Goal: Task Accomplishment & Management: Manage account settings

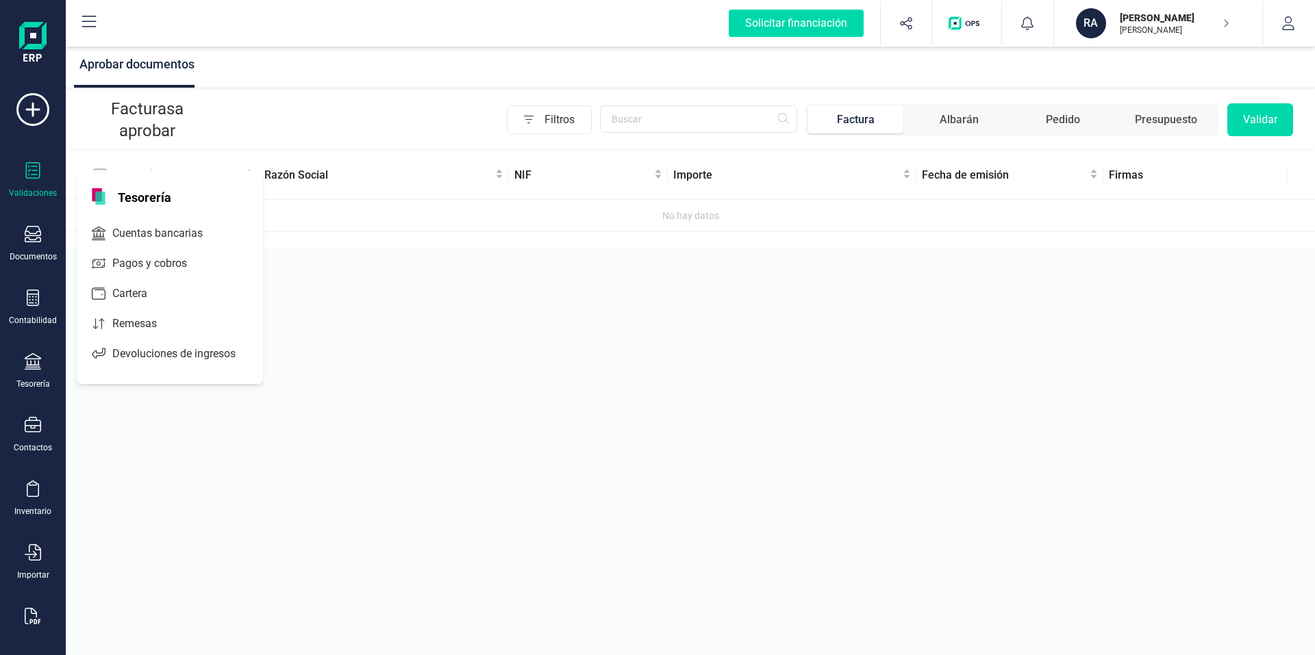
drag, startPoint x: 505, startPoint y: 392, endPoint x: 517, endPoint y: 388, distance: 13.2
click at [505, 393] on div "Aprobar documentos Facturas a aprobar Filtros Factura Albarán Pedido Presupuest…" at bounding box center [690, 327] width 1249 height 655
click at [1292, 25] on icon "button" at bounding box center [1288, 23] width 14 height 14
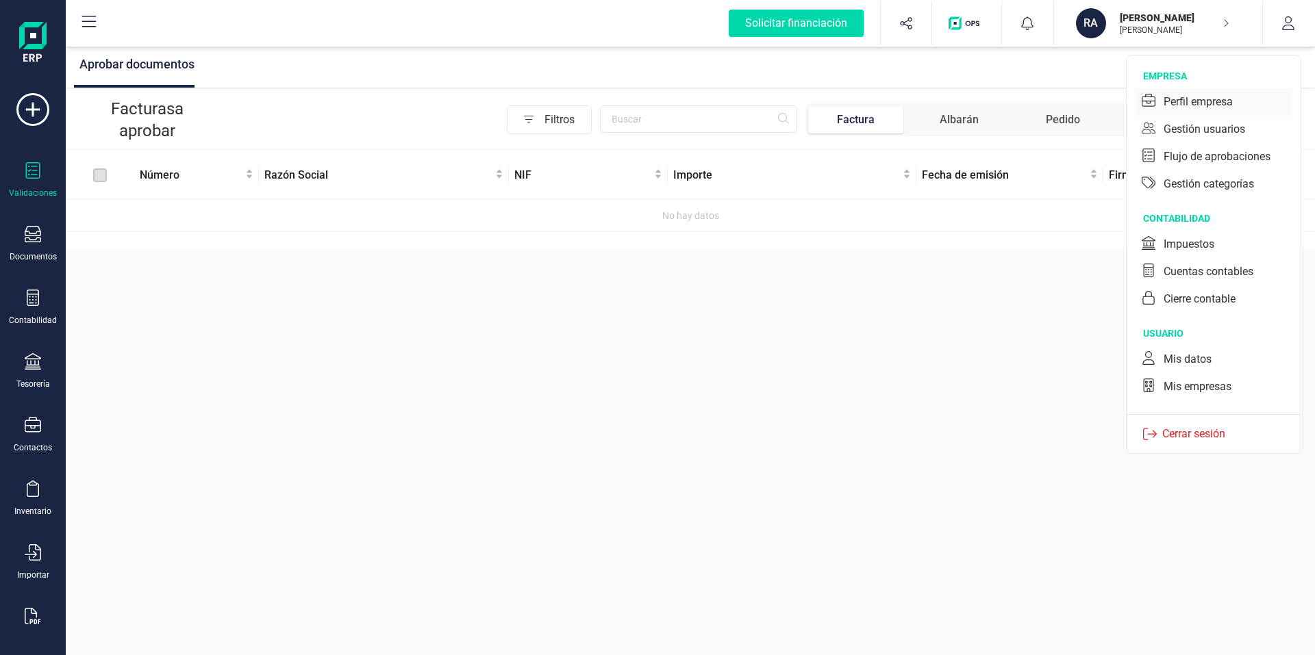
click at [1186, 100] on div "Perfil empresa" at bounding box center [1198, 102] width 69 height 16
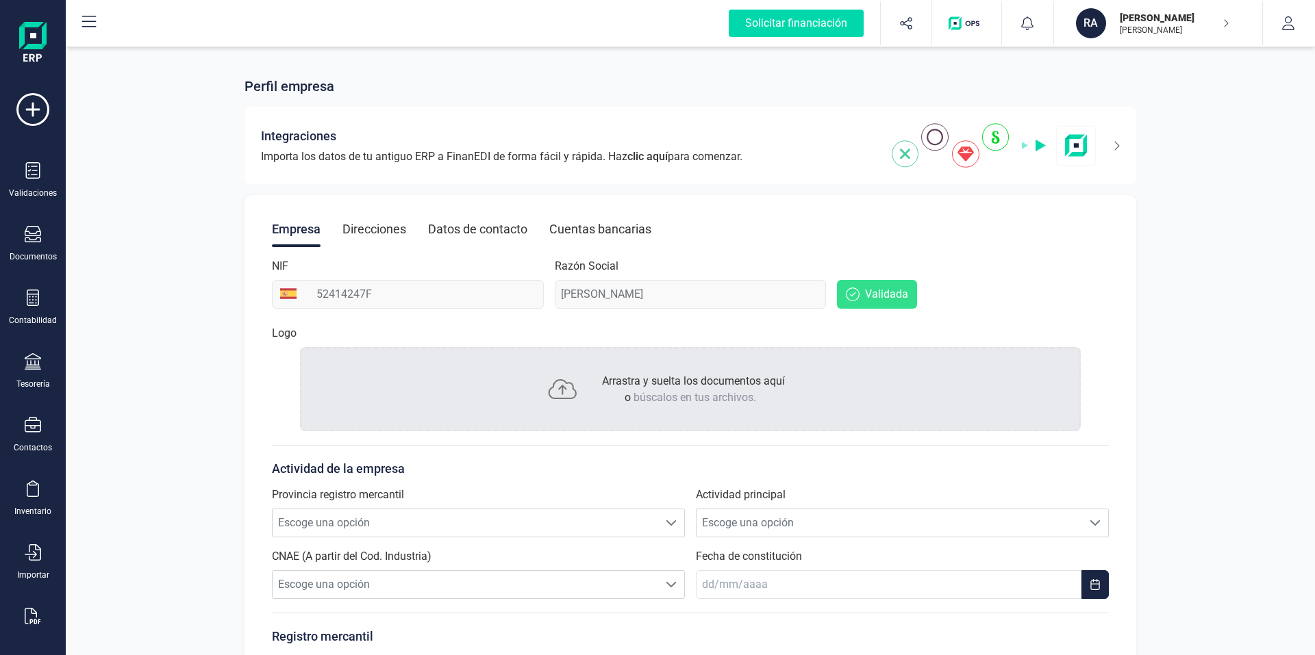
click at [400, 230] on div "Direcciones" at bounding box center [374, 230] width 64 height 36
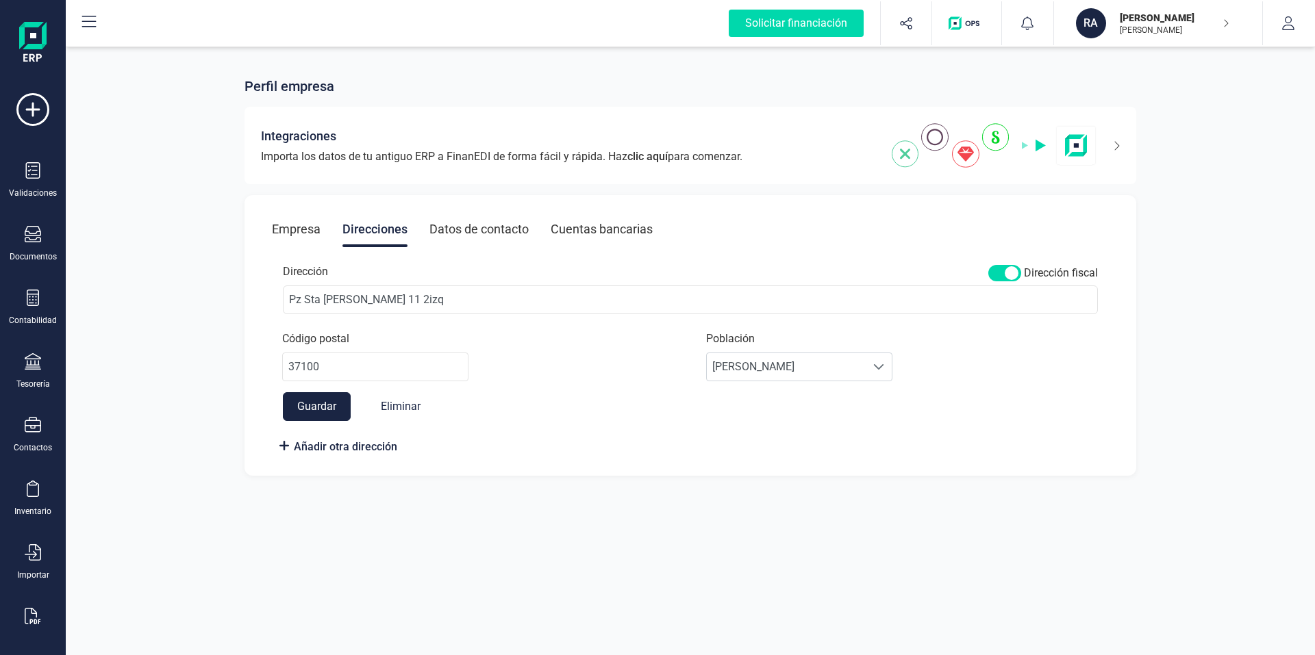
click at [475, 228] on div "Datos de contacto" at bounding box center [478, 230] width 99 height 36
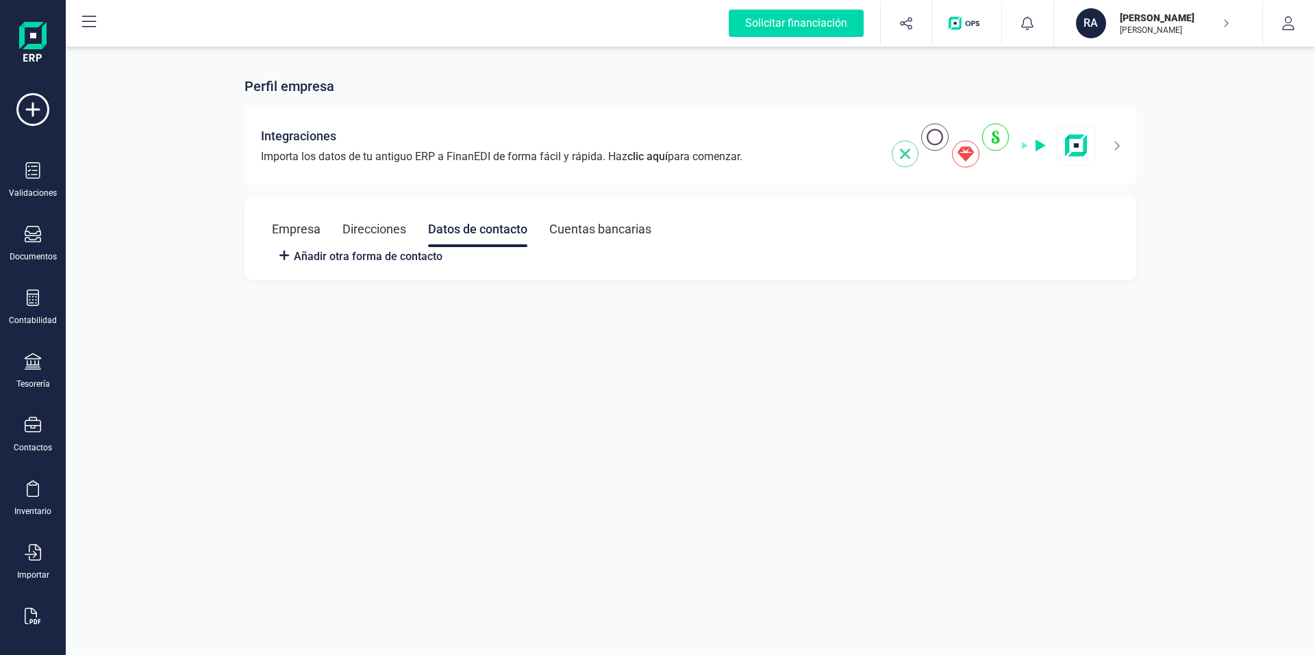
click at [400, 227] on div "Direcciones" at bounding box center [374, 230] width 64 height 36
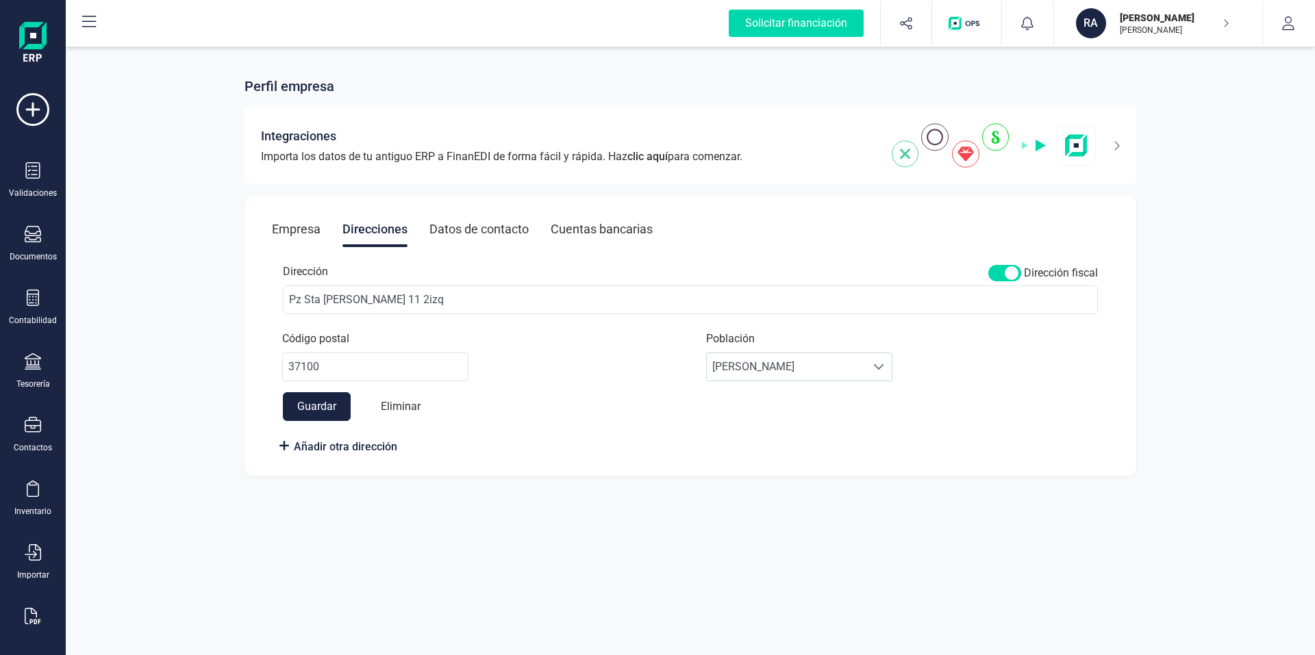
click at [418, 408] on button "Eliminar" at bounding box center [400, 406] width 67 height 29
click at [492, 232] on div "Datos de contacto" at bounding box center [478, 230] width 99 height 36
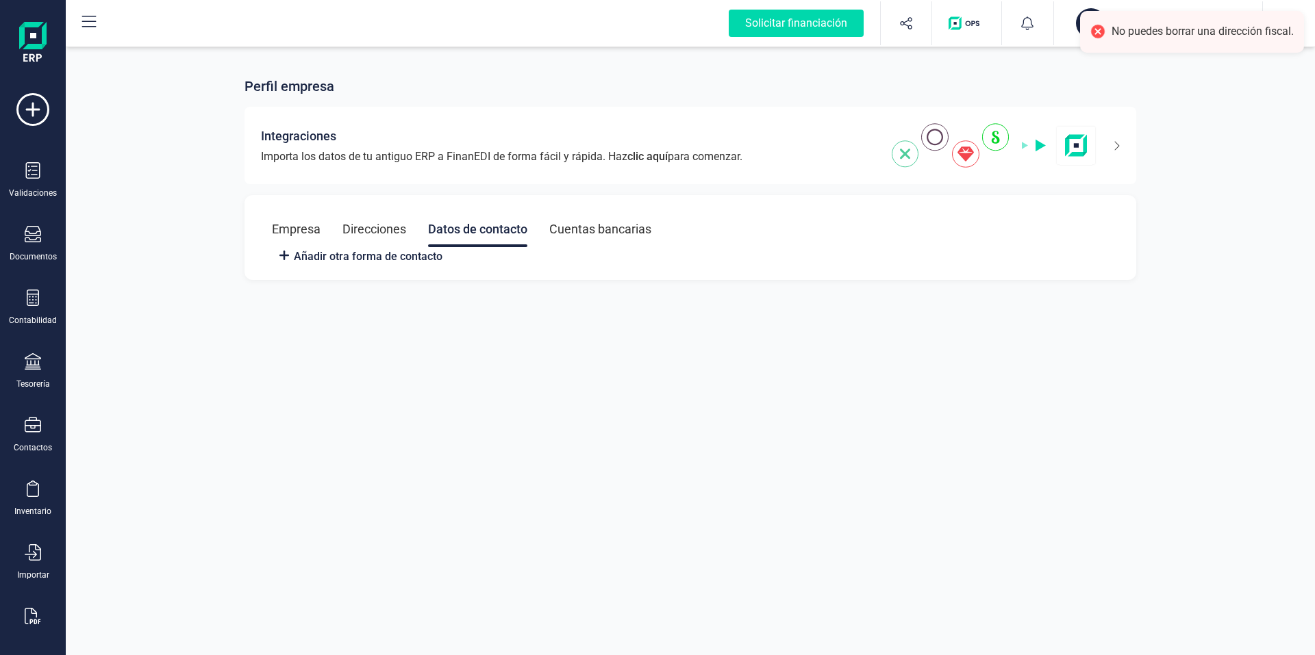
click at [584, 227] on div "Cuentas bancarias" at bounding box center [600, 230] width 102 height 36
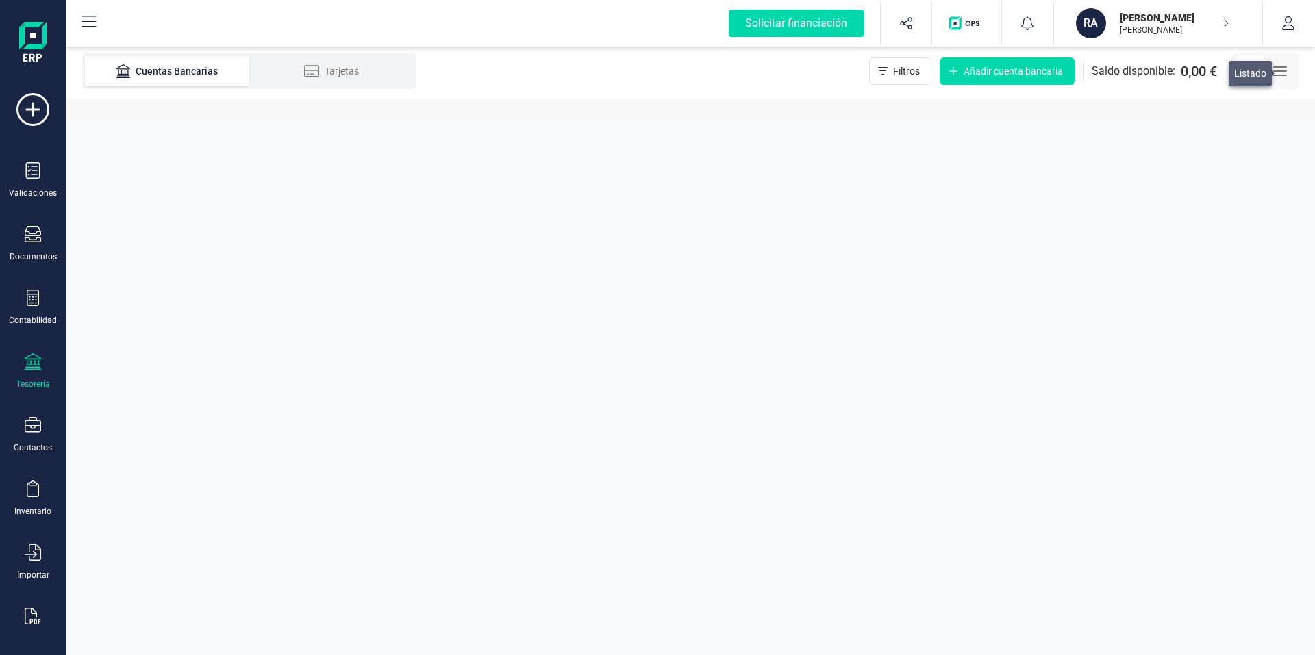
click at [1293, 72] on button "button" at bounding box center [1280, 71] width 30 height 30
click at [1284, 18] on icon "button" at bounding box center [1288, 23] width 14 height 14
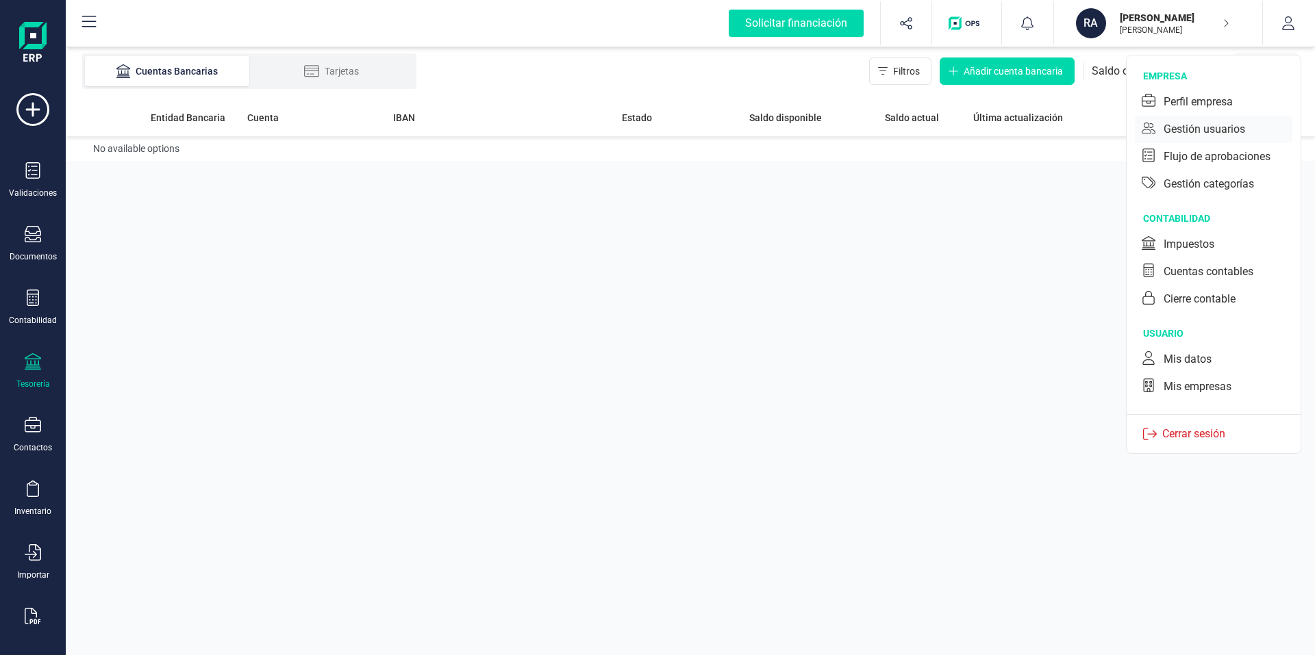
click at [1228, 129] on div "Gestión usuarios" at bounding box center [1205, 129] width 82 height 16
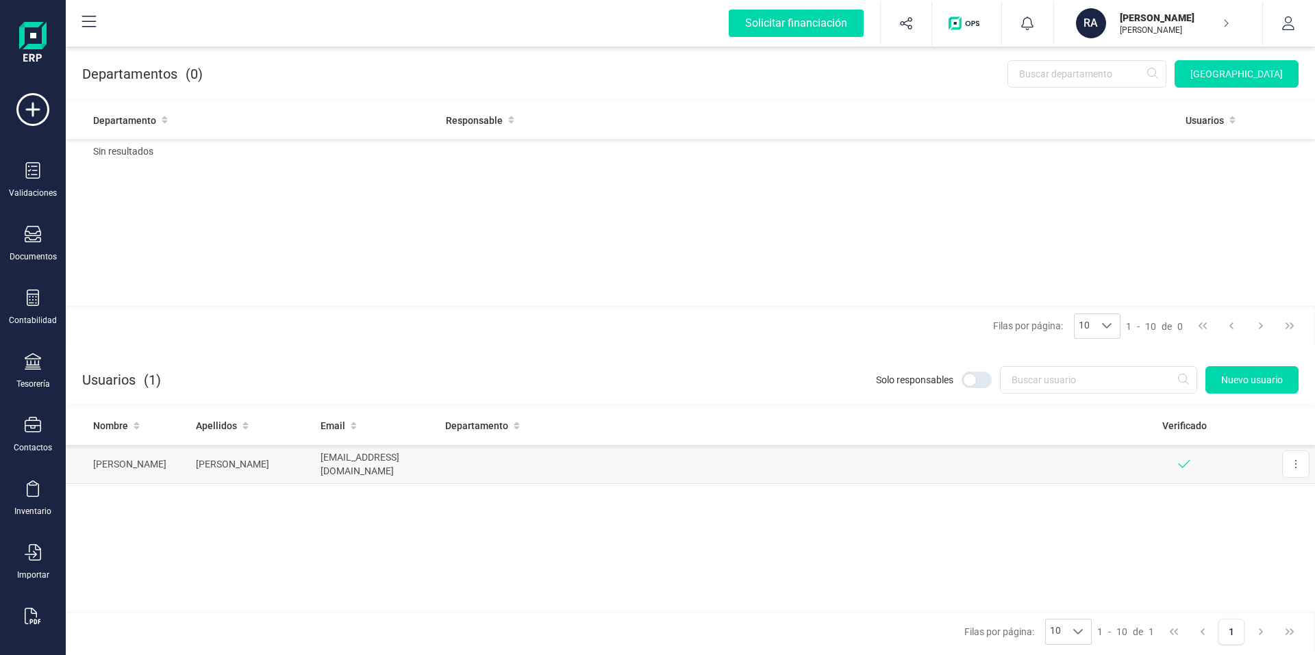
click at [1279, 460] on td "Editar" at bounding box center [1281, 464] width 68 height 38
click at [1288, 464] on button at bounding box center [1295, 464] width 27 height 27
click at [1284, 460] on button at bounding box center [1295, 464] width 27 height 27
click at [1282, 29] on icon "button" at bounding box center [1288, 23] width 14 height 14
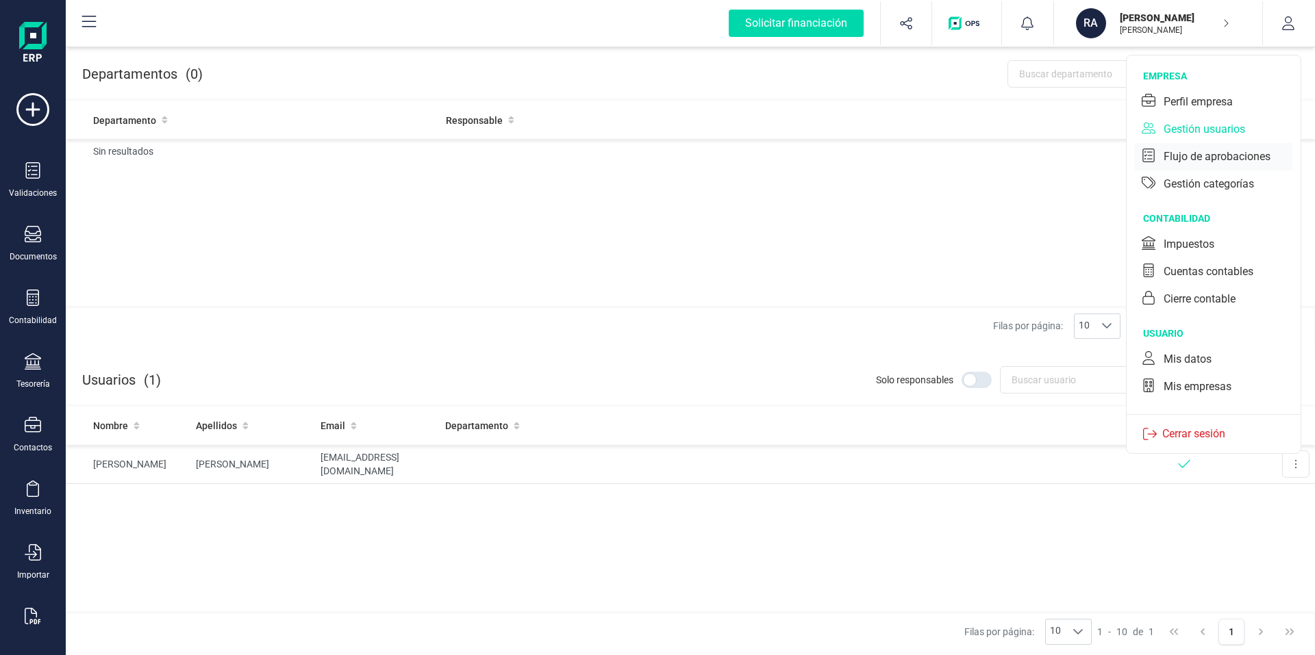
click at [1225, 160] on div "Flujo de aprobaciones" at bounding box center [1217, 157] width 107 height 16
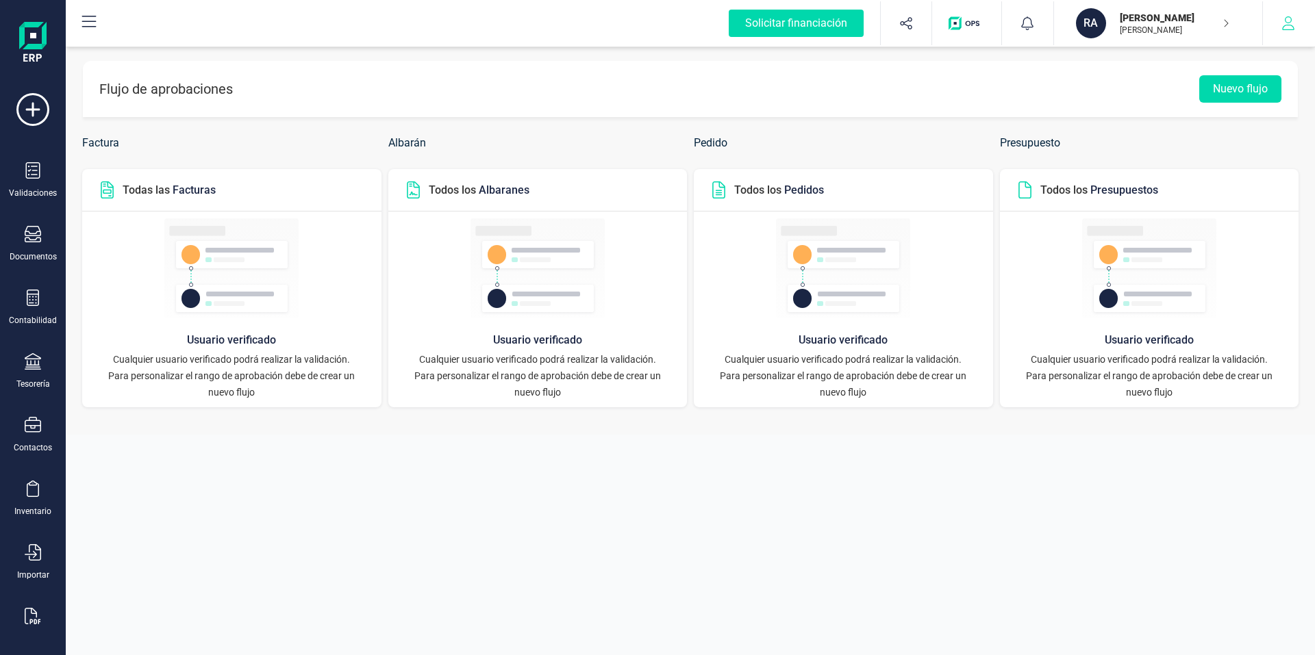
click at [1280, 32] on button "button" at bounding box center [1288, 23] width 51 height 44
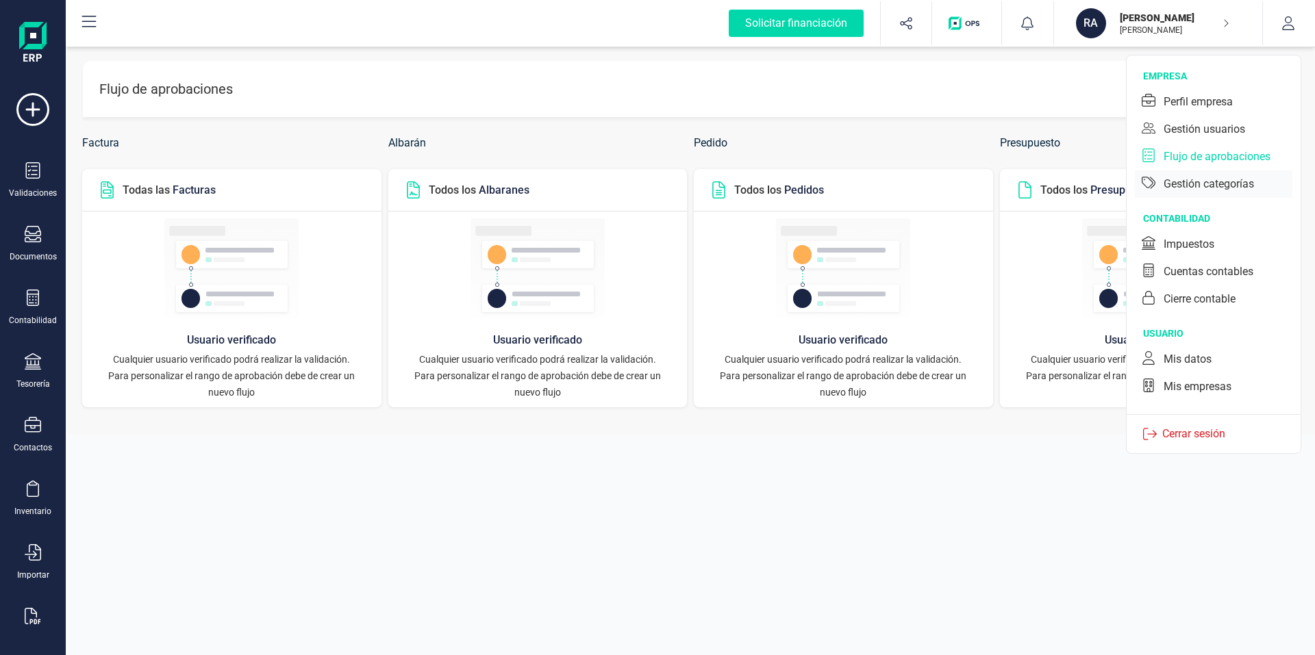
click at [1220, 188] on div "Gestión categorías" at bounding box center [1209, 184] width 90 height 16
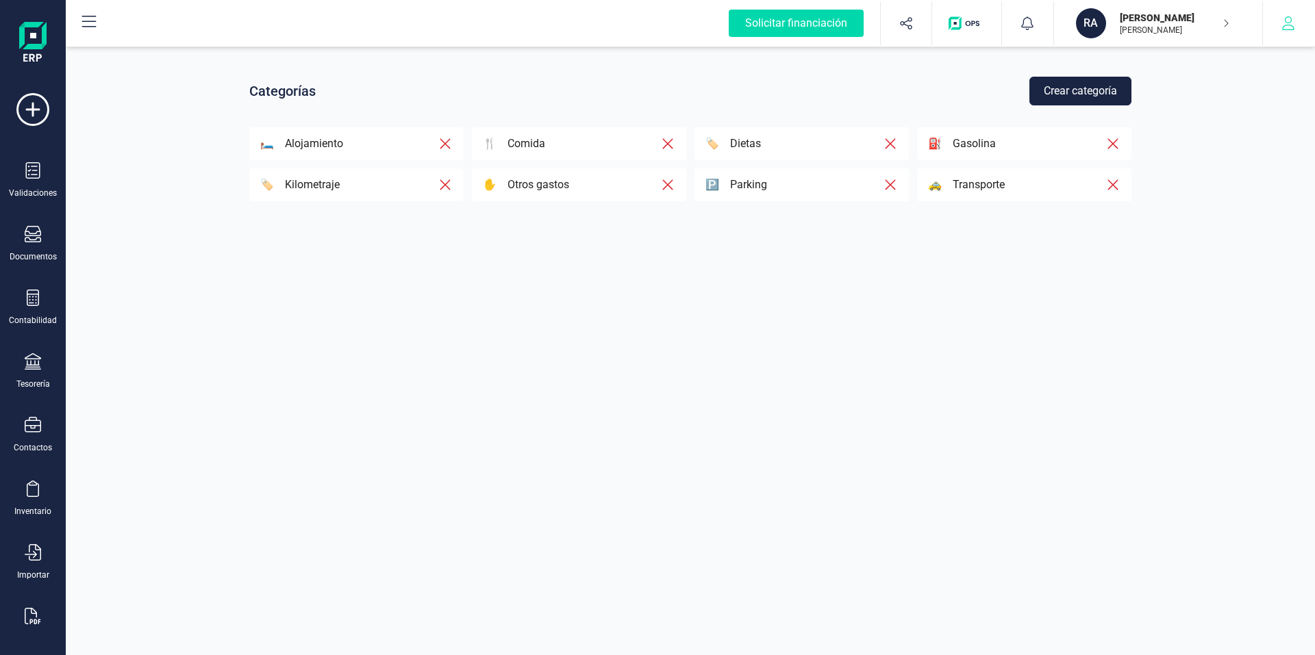
click at [1283, 17] on icon "button" at bounding box center [1288, 23] width 14 height 14
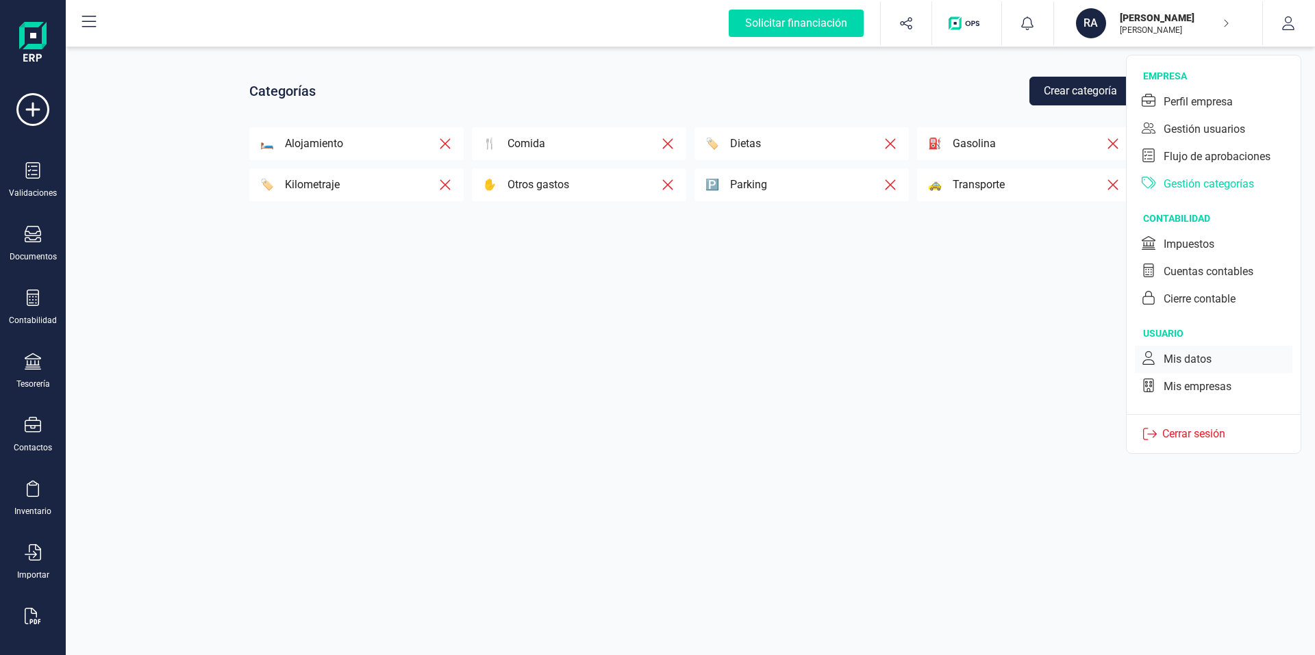
click at [1188, 359] on div "Mis datos" at bounding box center [1188, 359] width 48 height 16
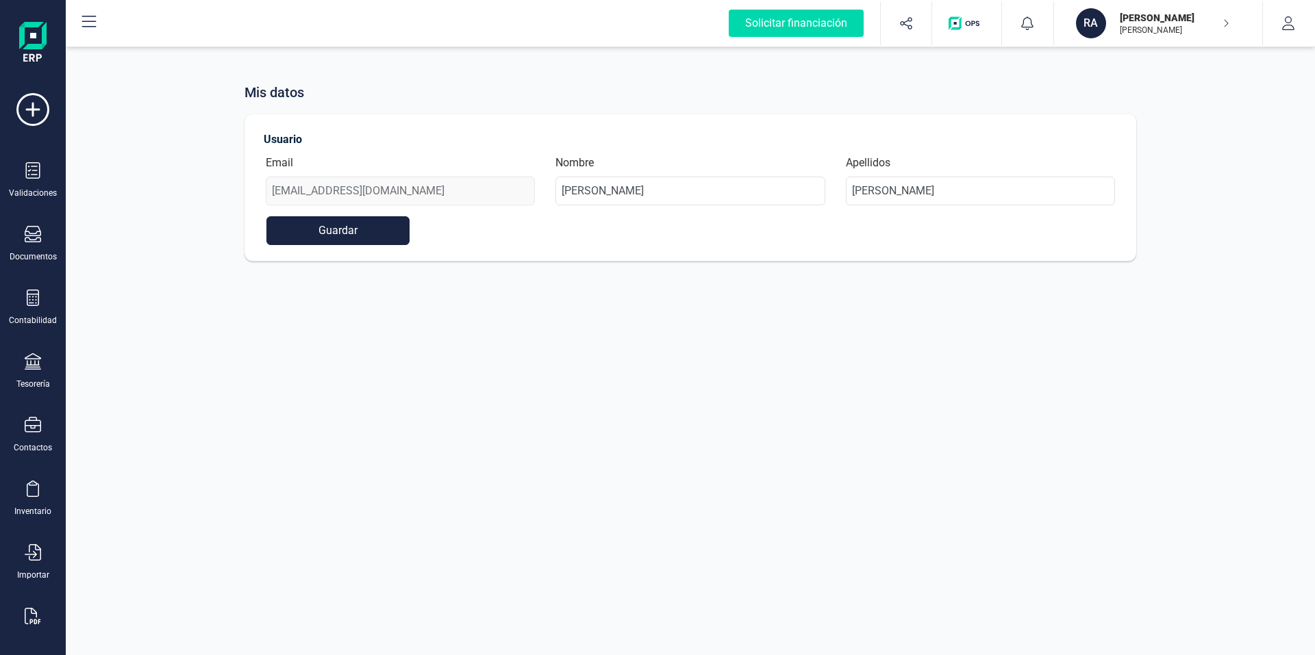
click at [1177, 29] on p "[PERSON_NAME]" at bounding box center [1175, 30] width 110 height 11
click at [1242, 166] on div "[PERSON_NAME]" at bounding box center [1144, 169] width 201 height 16
click at [1150, 168] on div "[PERSON_NAME]" at bounding box center [1144, 169] width 201 height 16
click at [1114, 163] on div "[PERSON_NAME]" at bounding box center [1144, 169] width 201 height 16
click at [1032, 156] on div "RA" at bounding box center [1025, 168] width 24 height 35
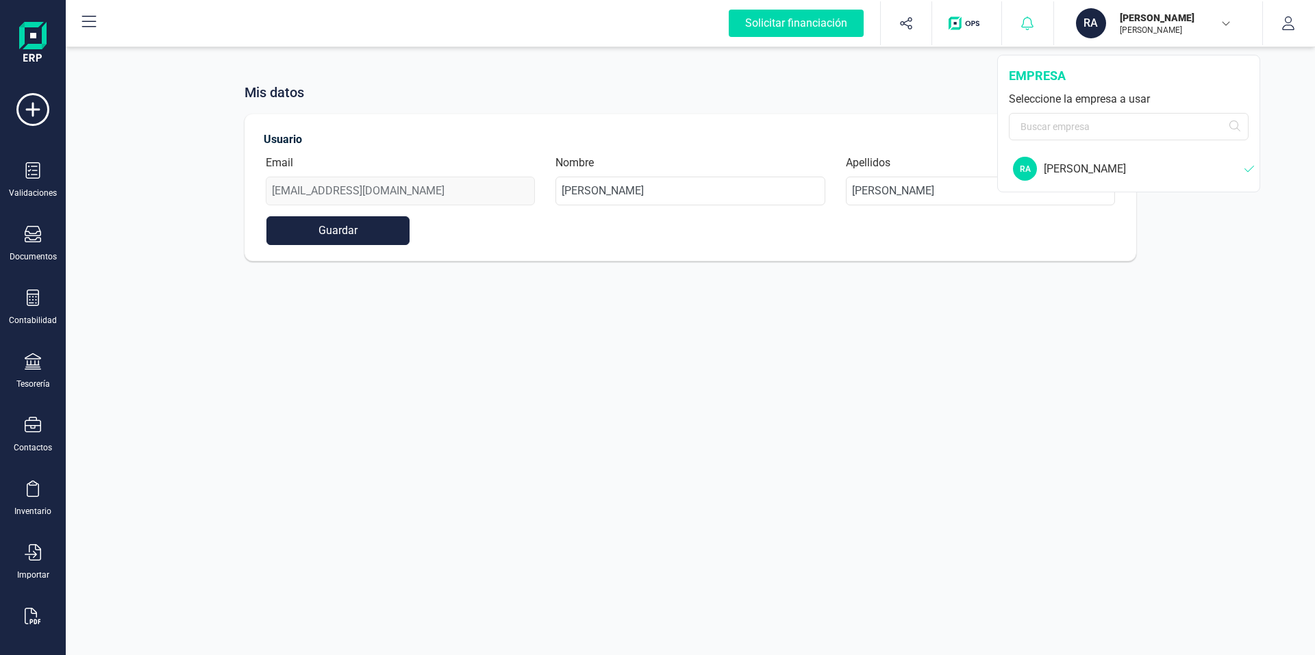
click at [1037, 27] on div at bounding box center [1027, 23] width 51 height 44
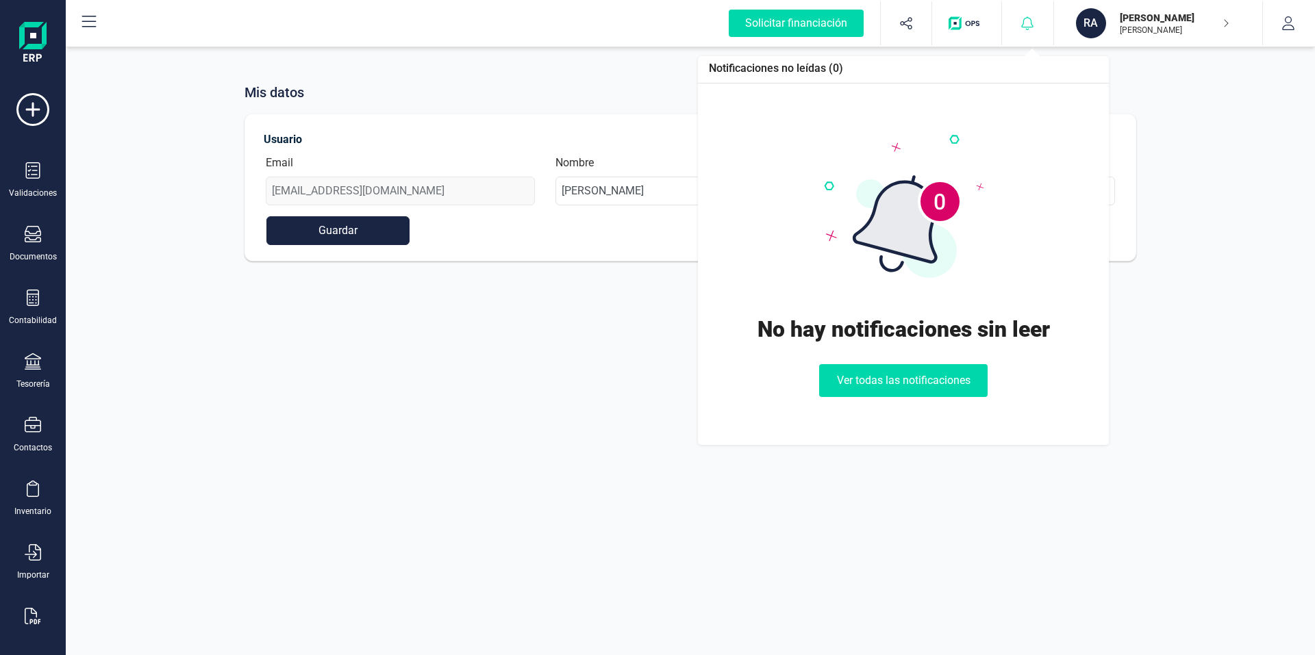
click at [1036, 26] on div at bounding box center [1027, 23] width 51 height 44
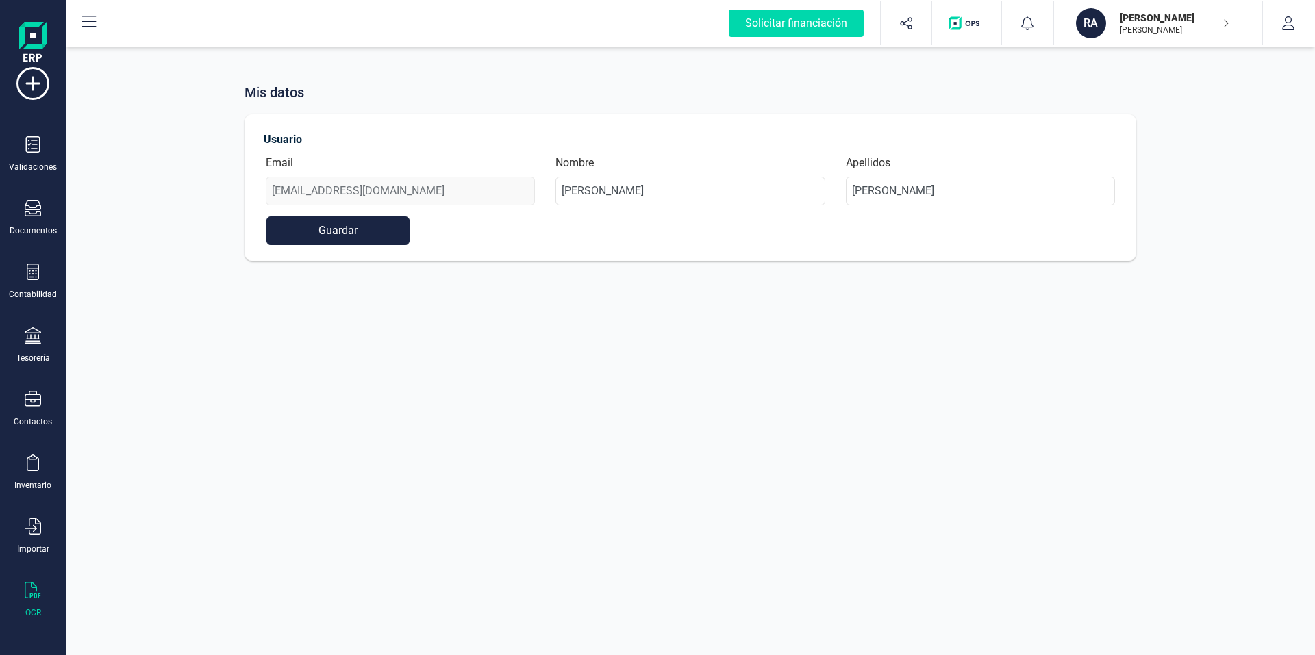
scroll to position [27, 0]
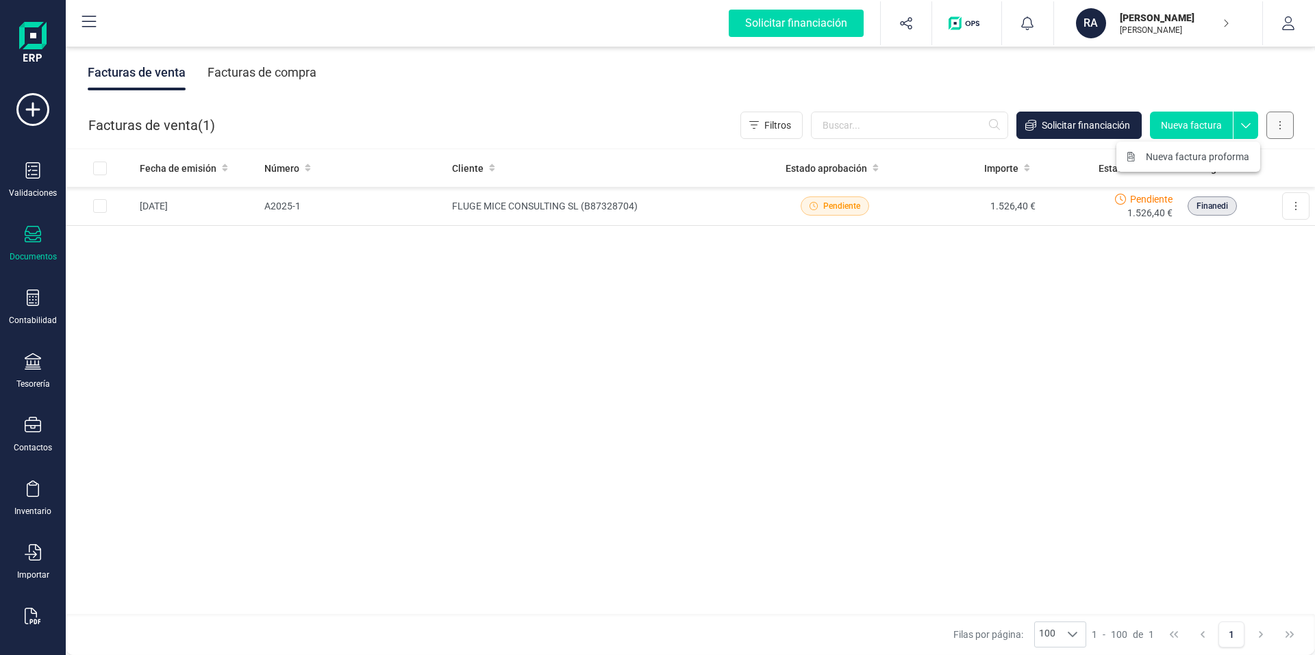
click at [1286, 127] on button at bounding box center [1279, 125] width 27 height 27
click at [1284, 33] on button "button" at bounding box center [1288, 23] width 51 height 44
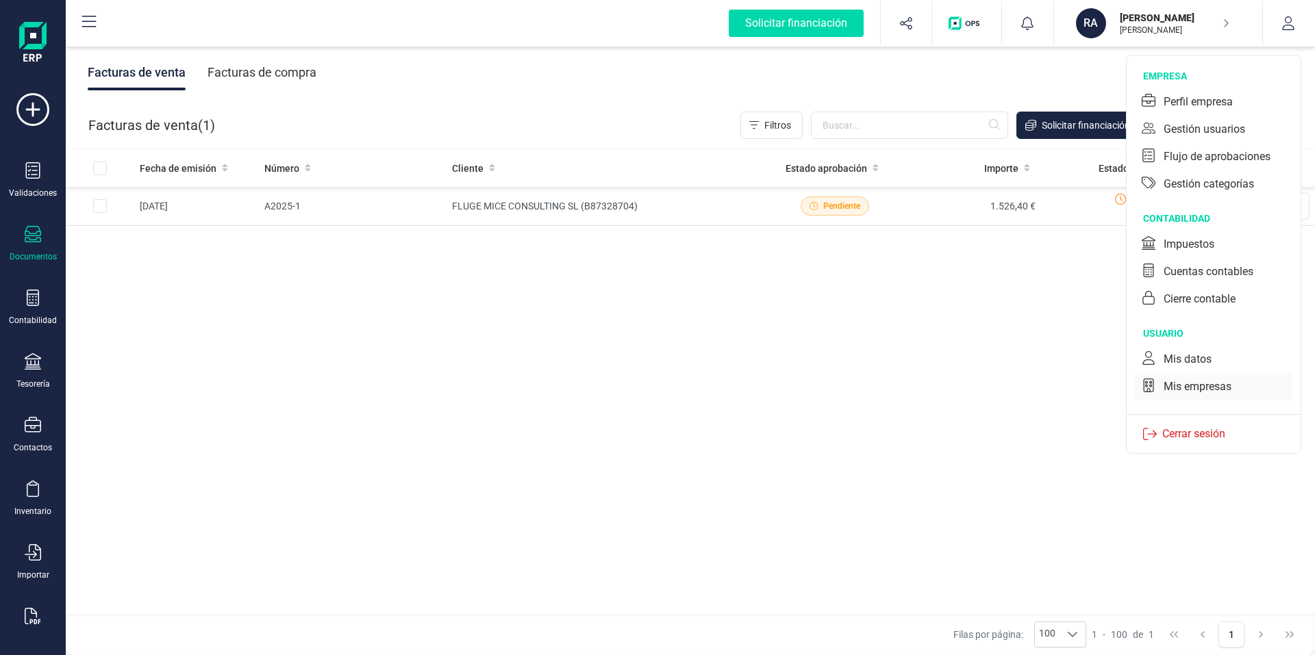
click at [1219, 379] on div "Mis empresas" at bounding box center [1198, 387] width 68 height 16
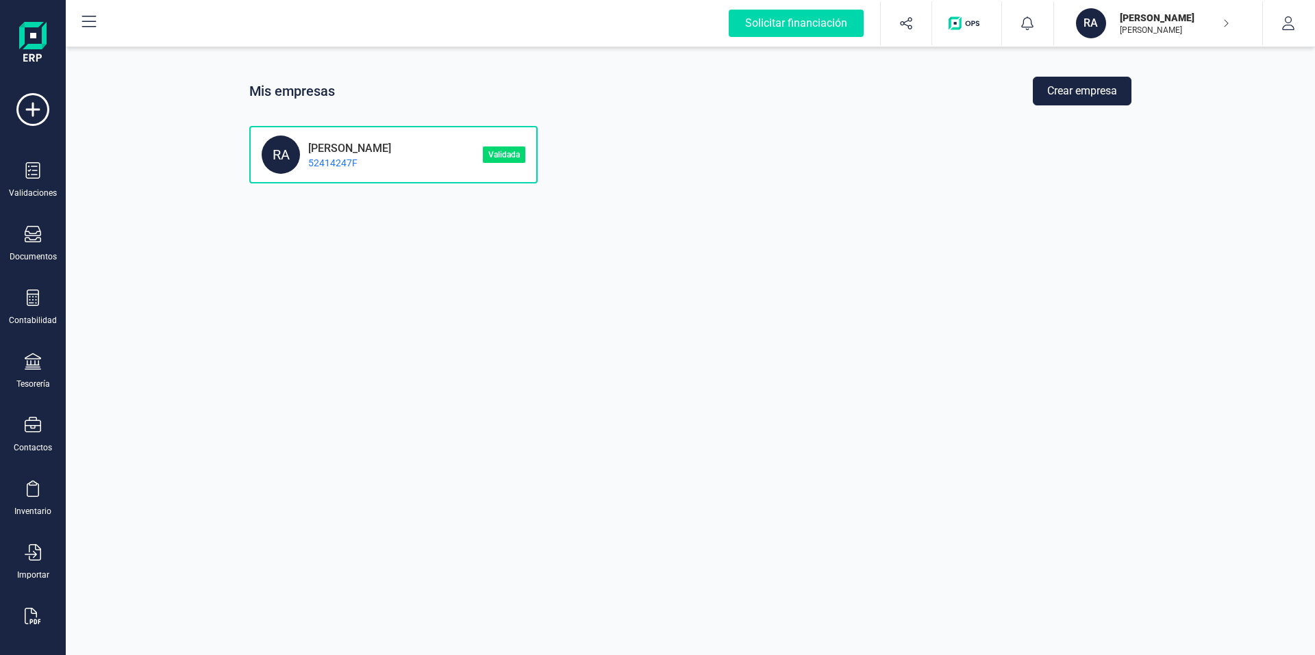
click at [495, 167] on div "RA [PERSON_NAME] 52414247F Validada" at bounding box center [393, 155] width 288 height 58
drag, startPoint x: 495, startPoint y: 168, endPoint x: 397, endPoint y: 158, distance: 97.7
click at [391, 158] on p "52414247F" at bounding box center [345, 163] width 91 height 14
click at [339, 149] on p "[PERSON_NAME]" at bounding box center [345, 146] width 91 height 13
drag, startPoint x: 334, startPoint y: 159, endPoint x: 301, endPoint y: 154, distance: 33.9
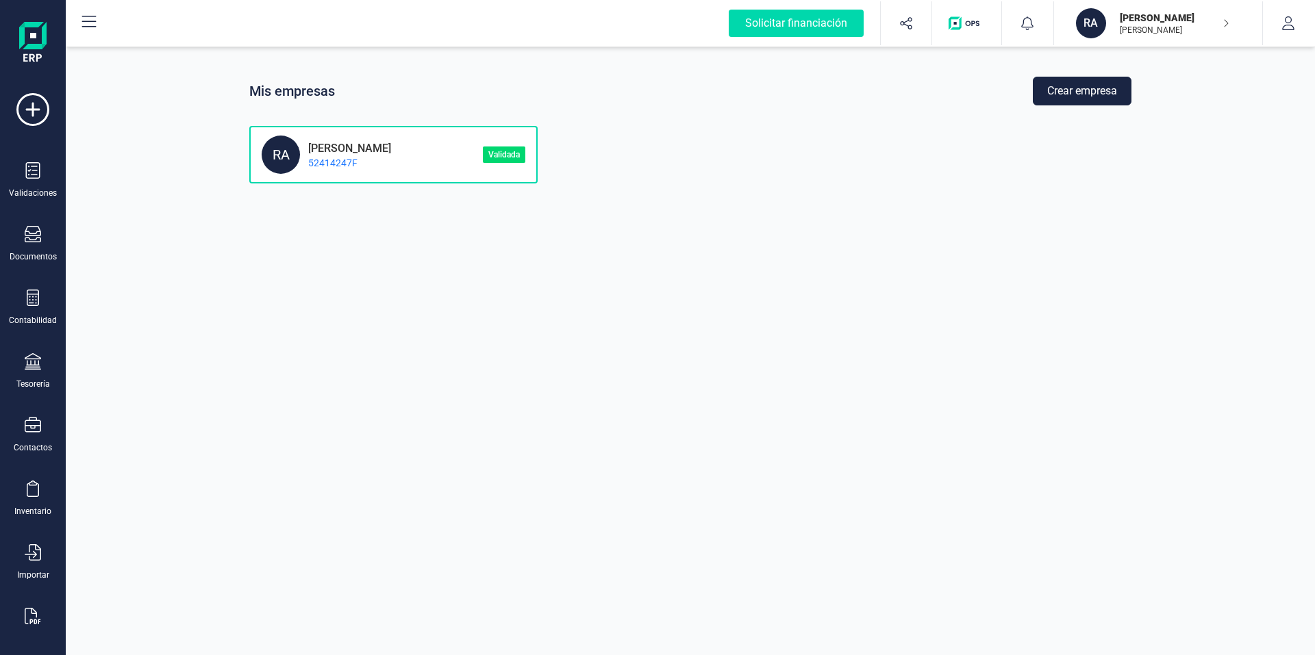
click at [334, 159] on p "52414247F" at bounding box center [345, 163] width 91 height 14
click at [297, 153] on div "RA" at bounding box center [281, 155] width 38 height 38
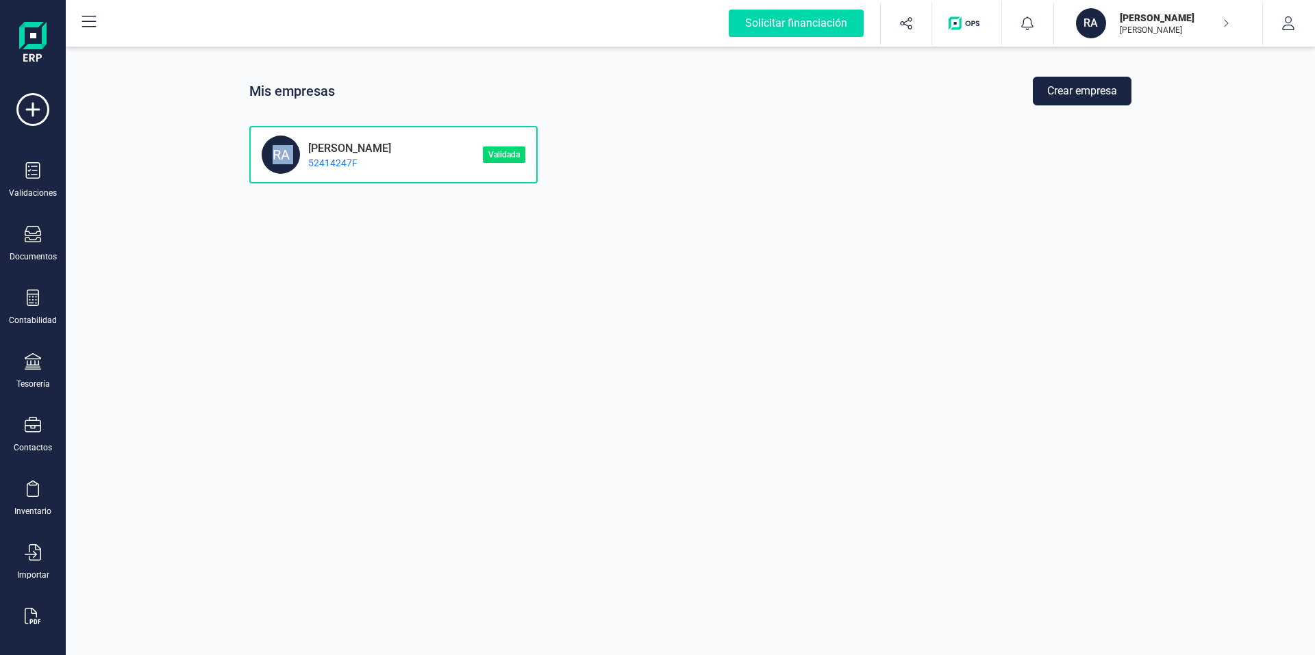
click at [297, 153] on div "RA" at bounding box center [281, 155] width 38 height 38
drag, startPoint x: 297, startPoint y: 153, endPoint x: 103, endPoint y: 383, distance: 300.9
click at [297, 155] on div "RA" at bounding box center [281, 155] width 38 height 38
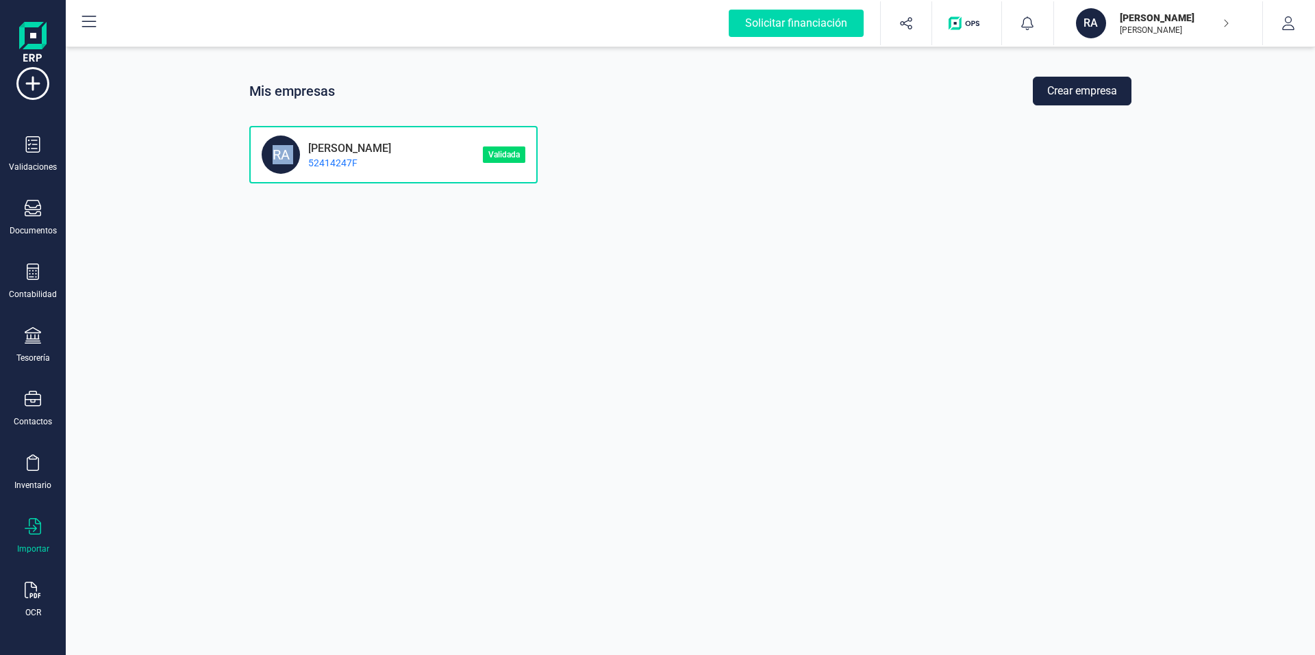
scroll to position [27, 0]
click at [40, 590] on icon at bounding box center [33, 589] width 16 height 16
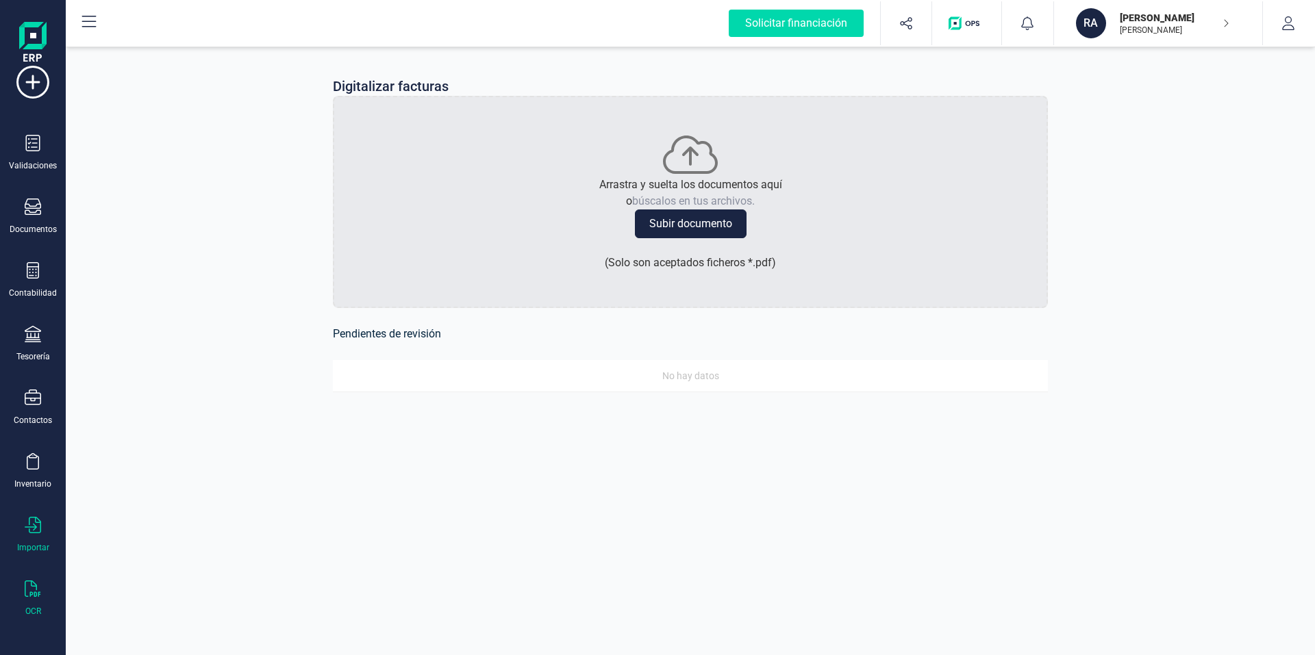
click at [32, 534] on div at bounding box center [33, 527] width 16 height 20
click at [39, 460] on icon at bounding box center [33, 461] width 12 height 16
click at [40, 406] on div at bounding box center [33, 400] width 16 height 20
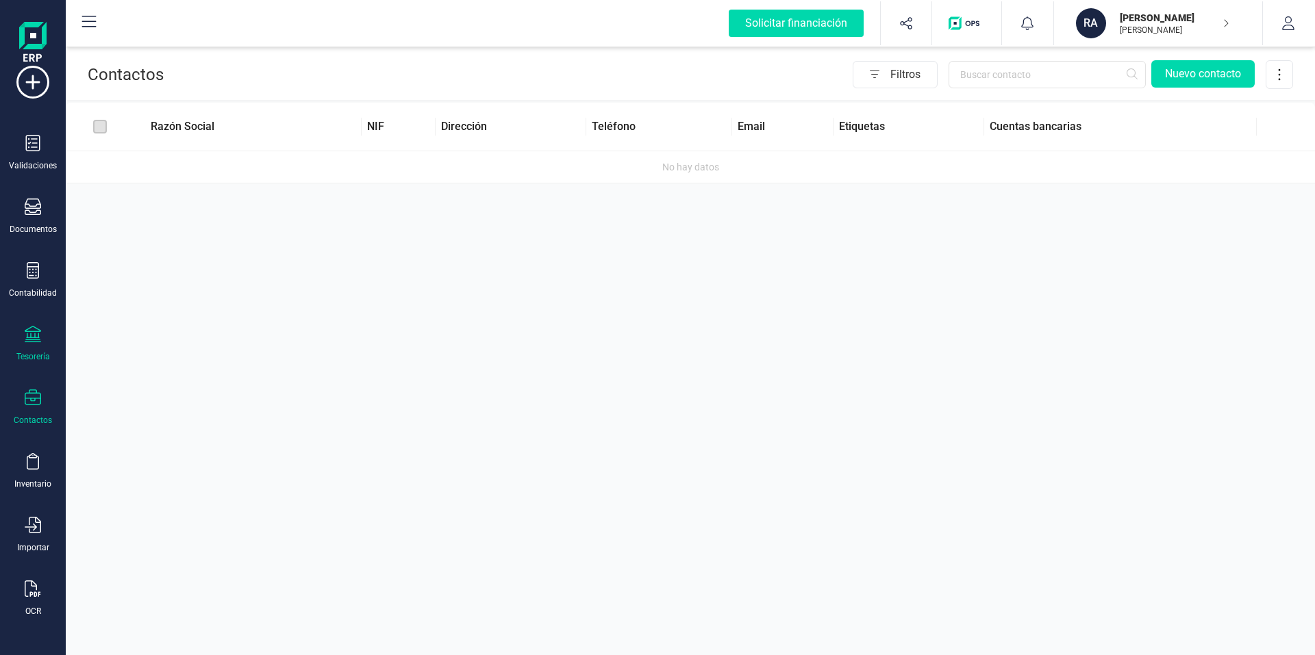
click at [38, 349] on div "Tesorería" at bounding box center [32, 344] width 55 height 36
click at [23, 36] on img at bounding box center [32, 44] width 27 height 44
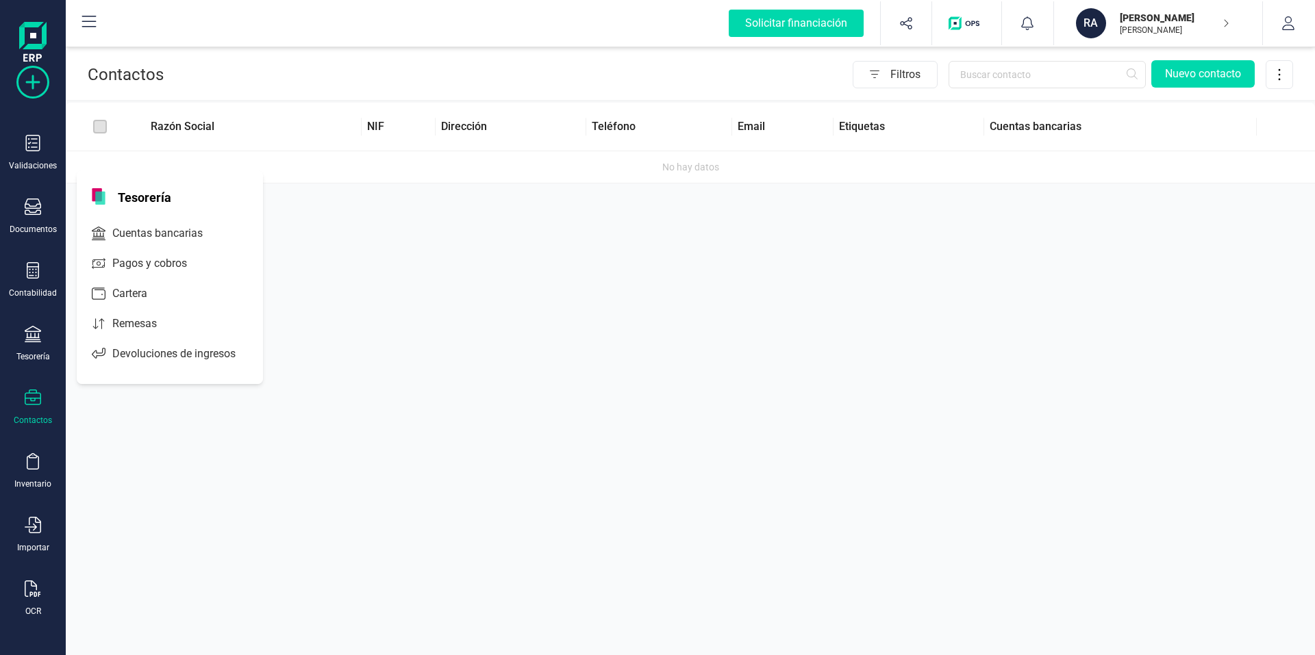
click at [21, 72] on icon at bounding box center [32, 82] width 33 height 33
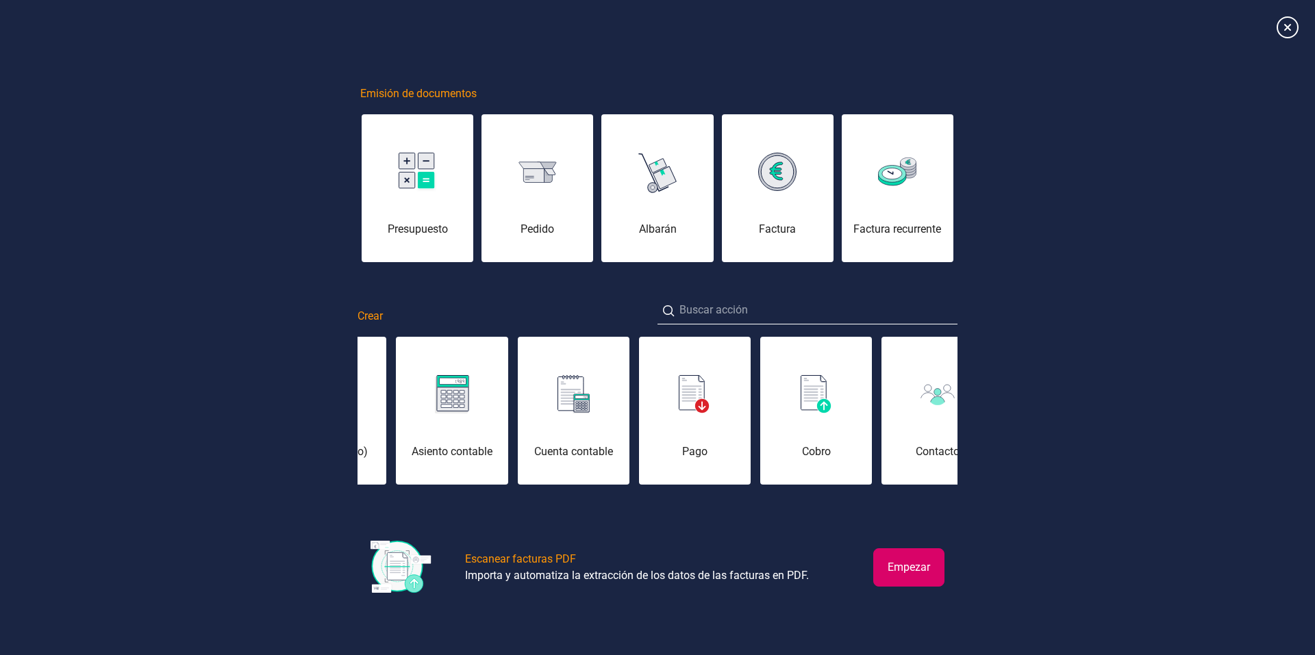
drag, startPoint x: 666, startPoint y: 427, endPoint x: 531, endPoint y: 411, distance: 135.2
click at [518, 413] on div "Cuenta contable" at bounding box center [574, 419] width 112 height 82
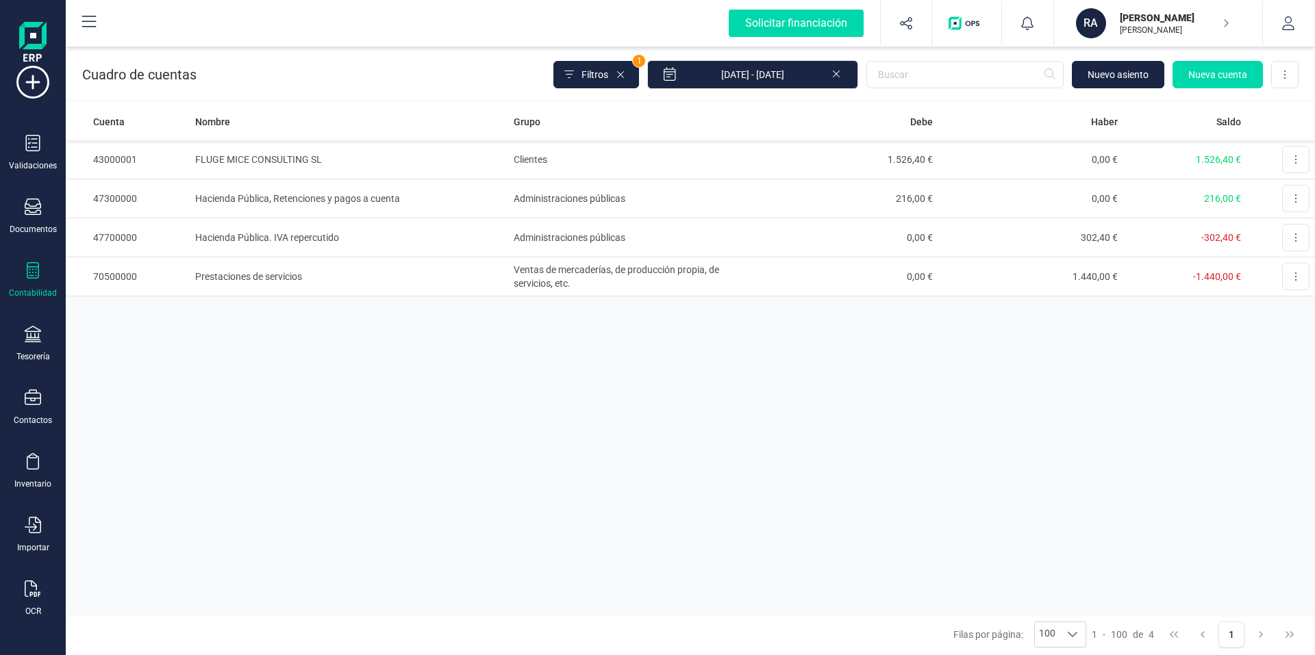
drag, startPoint x: 716, startPoint y: 431, endPoint x: 511, endPoint y: 406, distance: 207.0
click at [628, 389] on div "Cuenta Nombre Grupo Debe Haber Saldo 43000001 FLUGE MICE CONSULTING SL Clientes…" at bounding box center [690, 359] width 1249 height 512
click at [34, 82] on icon at bounding box center [32, 82] width 33 height 33
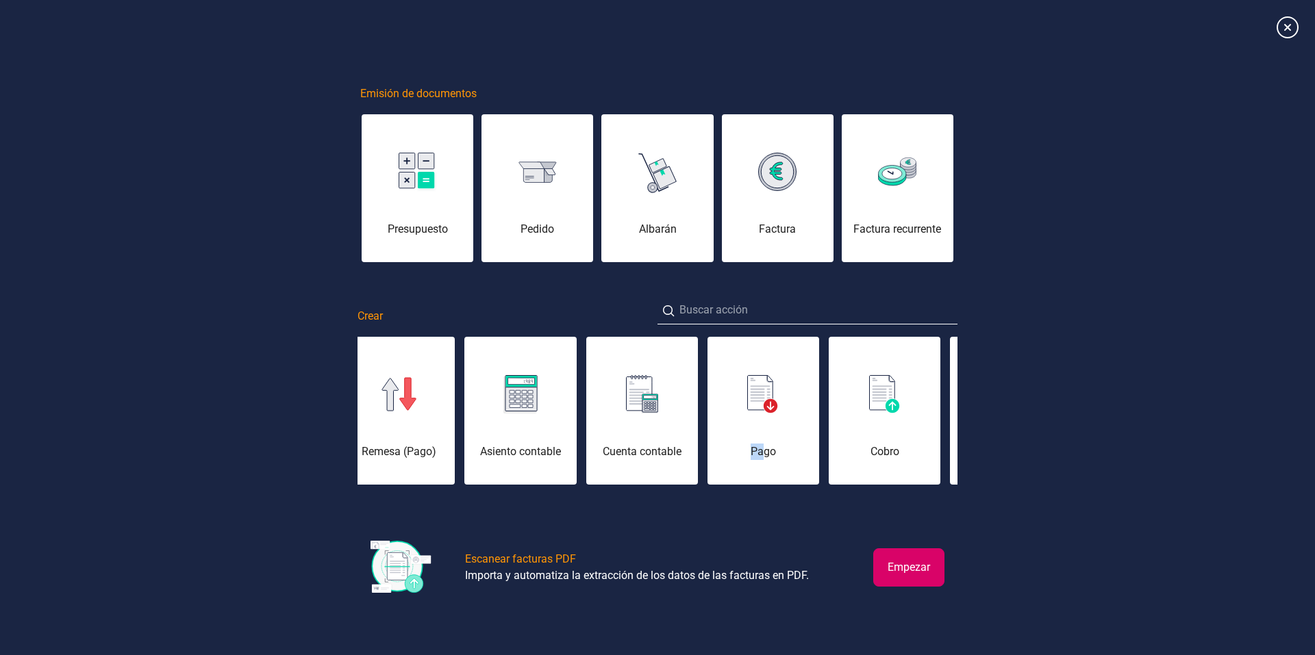
scroll to position [0, 205]
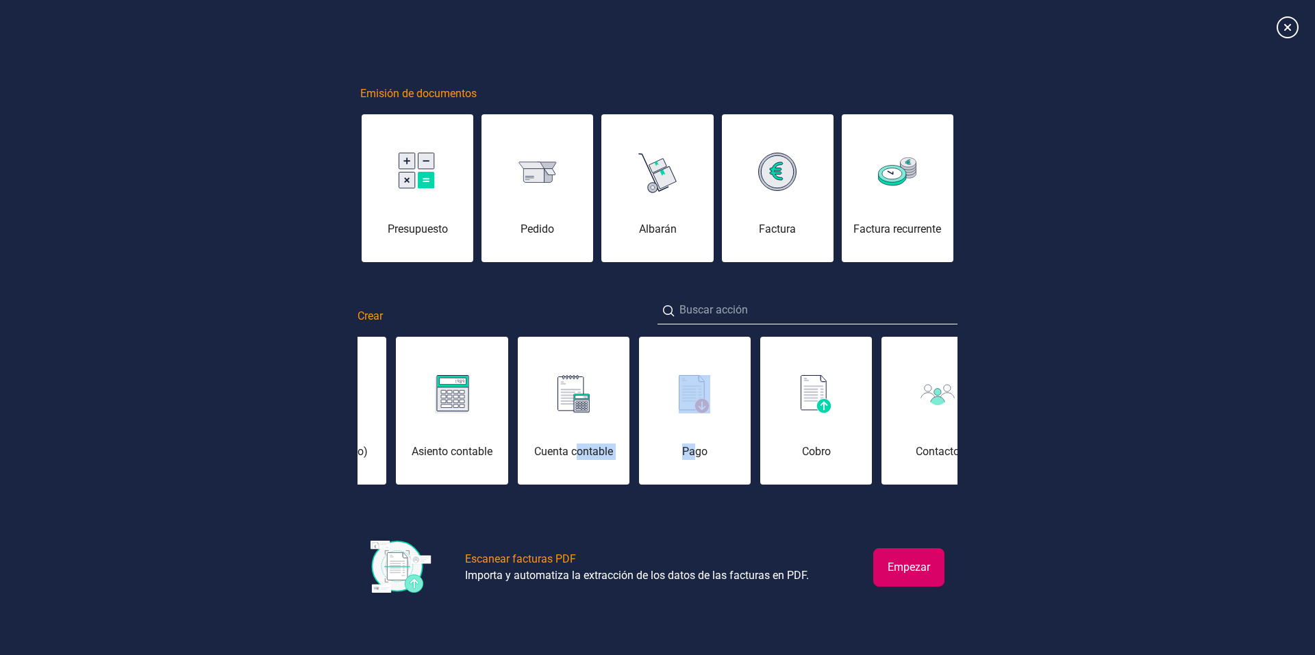
drag, startPoint x: 902, startPoint y: 440, endPoint x: 579, endPoint y: 415, distance: 323.5
click at [579, 415] on div "Remesa (Cobro) Remesa (Pago) Asiento contable Cuenta contable Pago Cobro Contac…" at bounding box center [658, 411] width 600 height 151
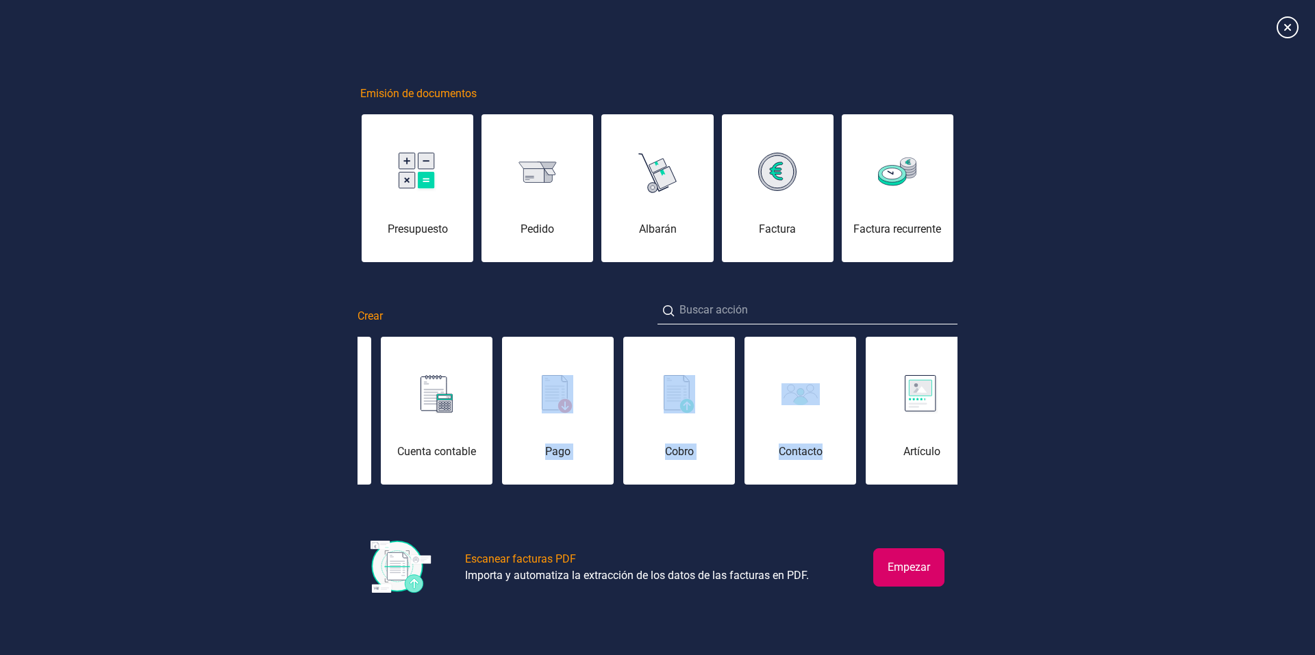
drag, startPoint x: 912, startPoint y: 428, endPoint x: 604, endPoint y: 395, distance: 310.0
click at [594, 396] on div "Remesa (Cobro) Remesa (Pago) Asiento contable Cuenta contable Pago Cobro Contac…" at bounding box center [658, 411] width 600 height 151
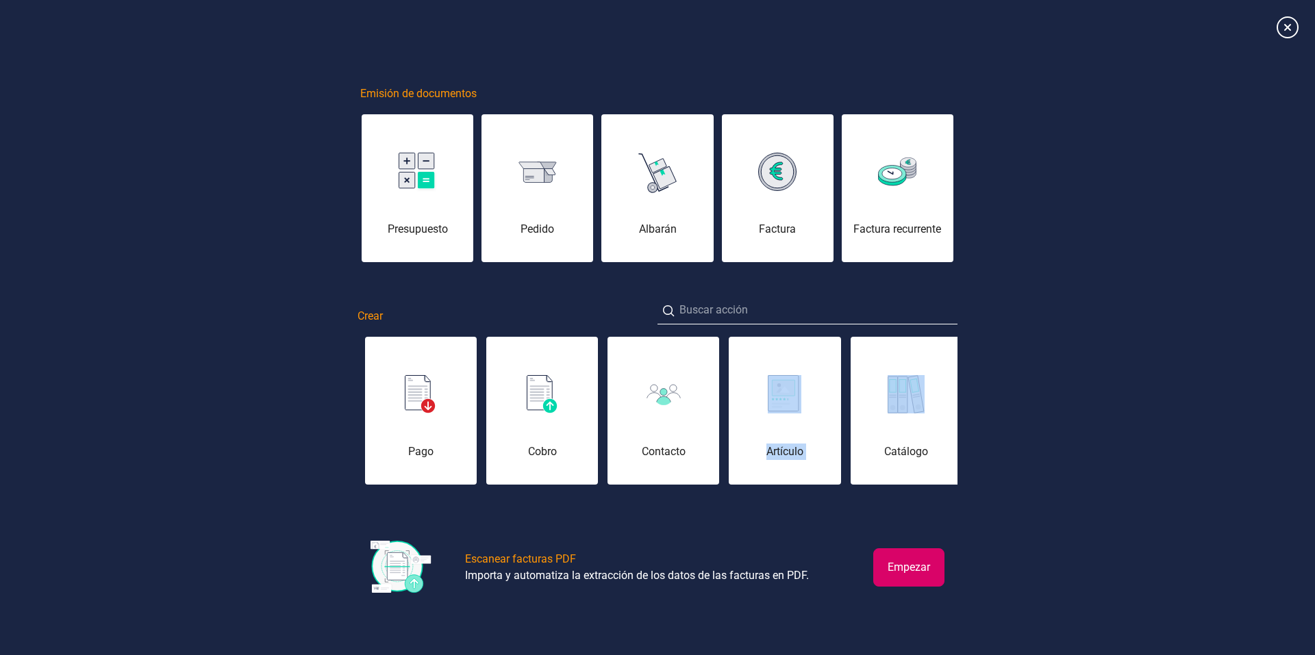
drag, startPoint x: 762, startPoint y: 414, endPoint x: 714, endPoint y: 413, distance: 48.6
click at [705, 414] on div "Remesa (Cobro) Remesa (Pago) Asiento contable Cuenta contable Pago Cobro Contac…" at bounding box center [658, 411] width 600 height 151
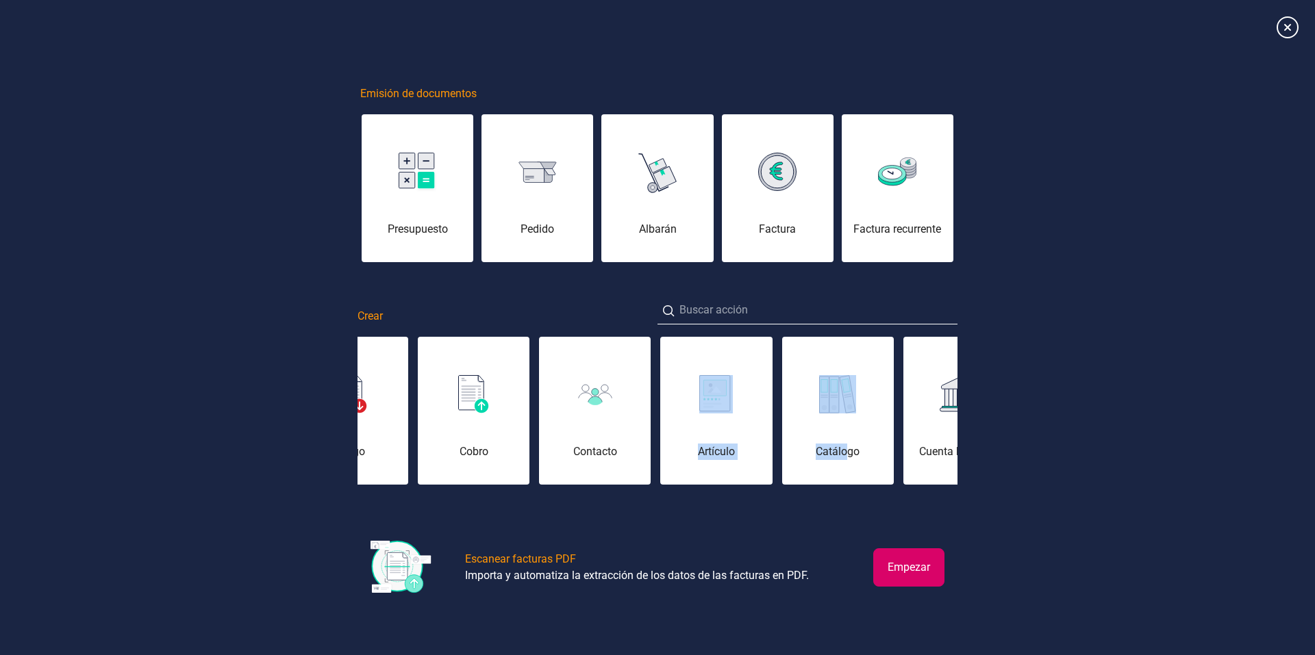
drag, startPoint x: 848, startPoint y: 421, endPoint x: 667, endPoint y: 405, distance: 181.5
click at [667, 405] on div "Remesa (Cobro) Remesa (Pago) Asiento contable Cuenta contable Pago Cobro Contac…" at bounding box center [658, 411] width 600 height 151
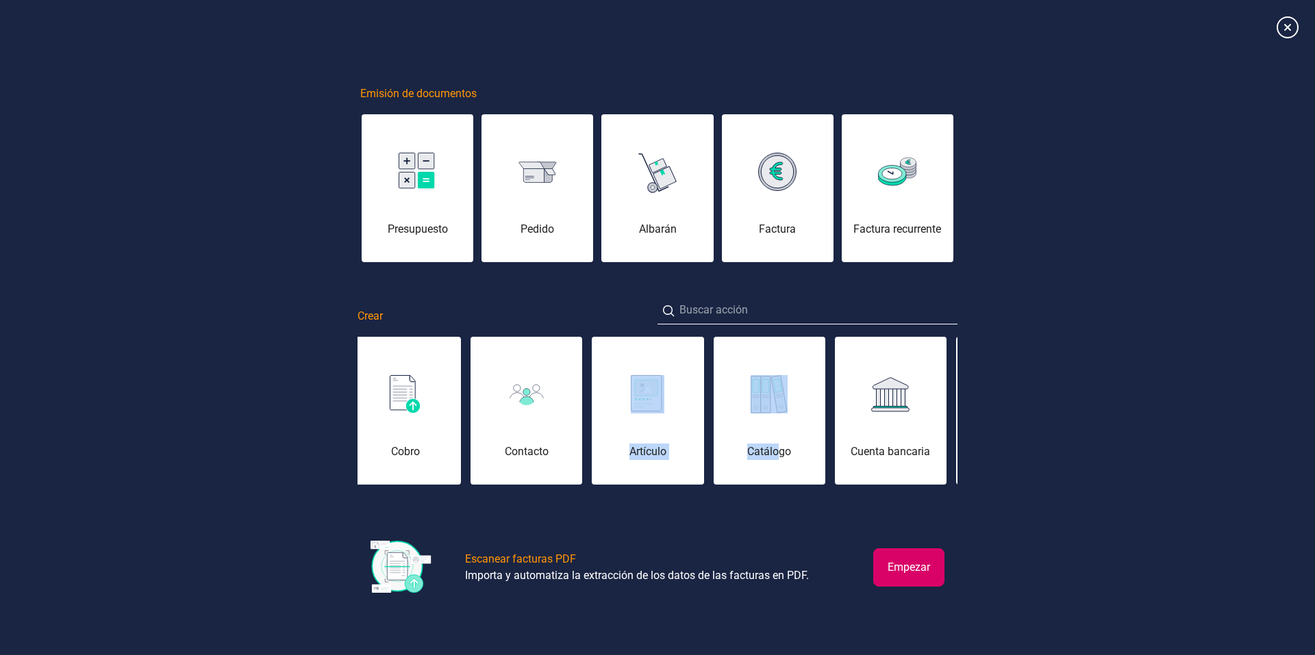
drag, startPoint x: 681, startPoint y: 405, endPoint x: 655, endPoint y: 405, distance: 26.0
click at [655, 405] on div "Remesa (Cobro) Remesa (Pago) Asiento contable Cuenta contable Pago Cobro Contac…" at bounding box center [658, 411] width 600 height 151
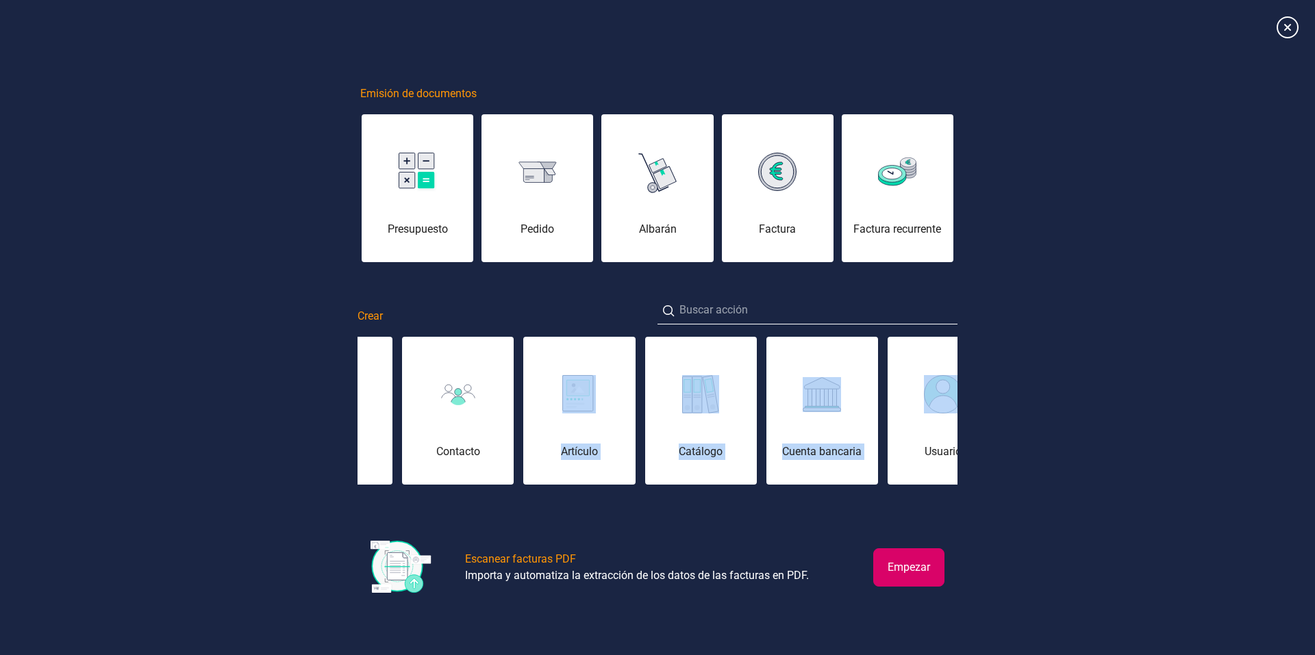
drag, startPoint x: 890, startPoint y: 413, endPoint x: 608, endPoint y: 391, distance: 283.0
click at [608, 391] on div "Remesa (Cobro) Remesa (Pago) Asiento contable Cuenta contable Pago Cobro Contac…" at bounding box center [658, 411] width 600 height 151
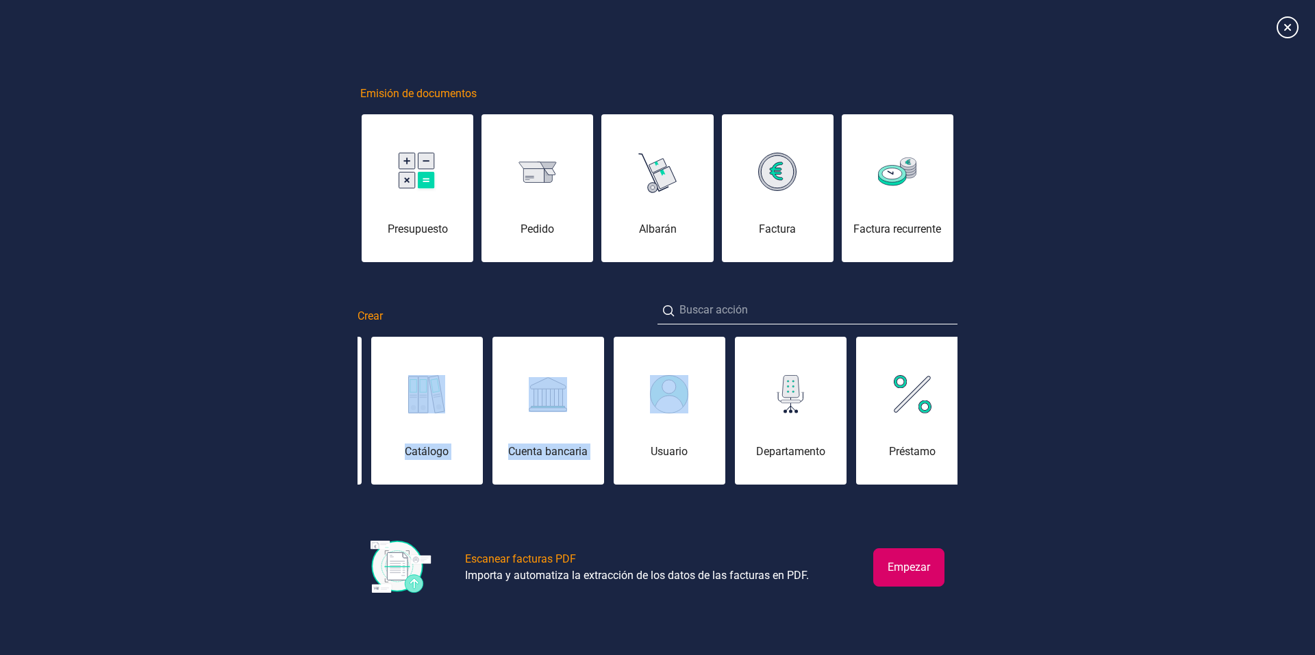
scroll to position [0, 0]
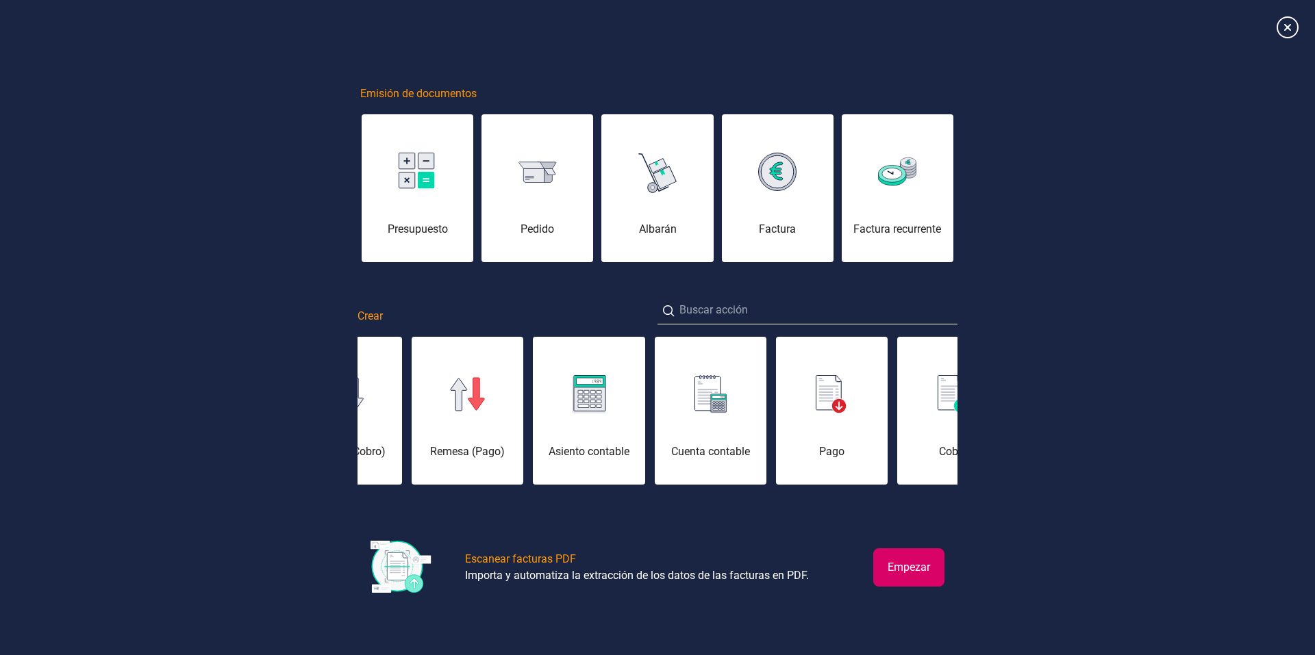
drag, startPoint x: 898, startPoint y: 431, endPoint x: 693, endPoint y: 431, distance: 204.8
click at [695, 431] on div "Remesa (Cobro) Remesa (Pago) Asiento contable Cuenta contable Pago Cobro Contac…" at bounding box center [658, 411] width 600 height 151
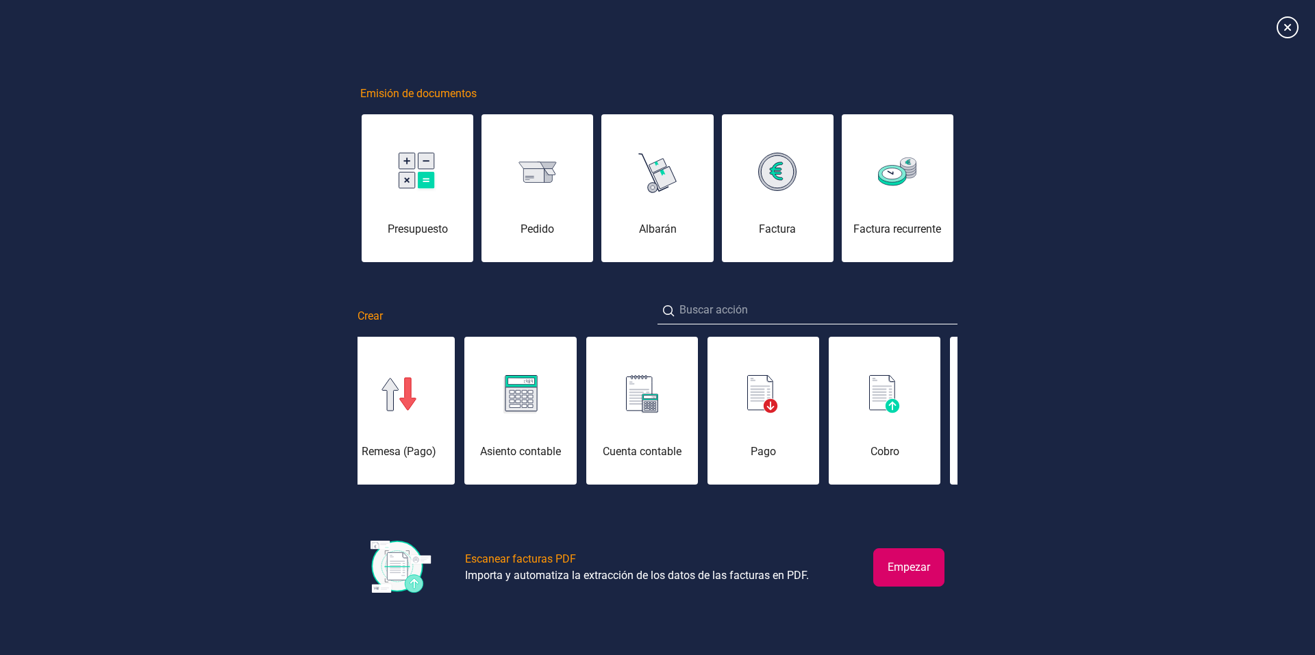
drag, startPoint x: 899, startPoint y: 430, endPoint x: 728, endPoint y: 410, distance: 171.8
click at [728, 410] on div "Remesa (Cobro) Remesa (Pago) Asiento contable Cuenta contable Pago Cobro Contac…" at bounding box center [658, 411] width 600 height 151
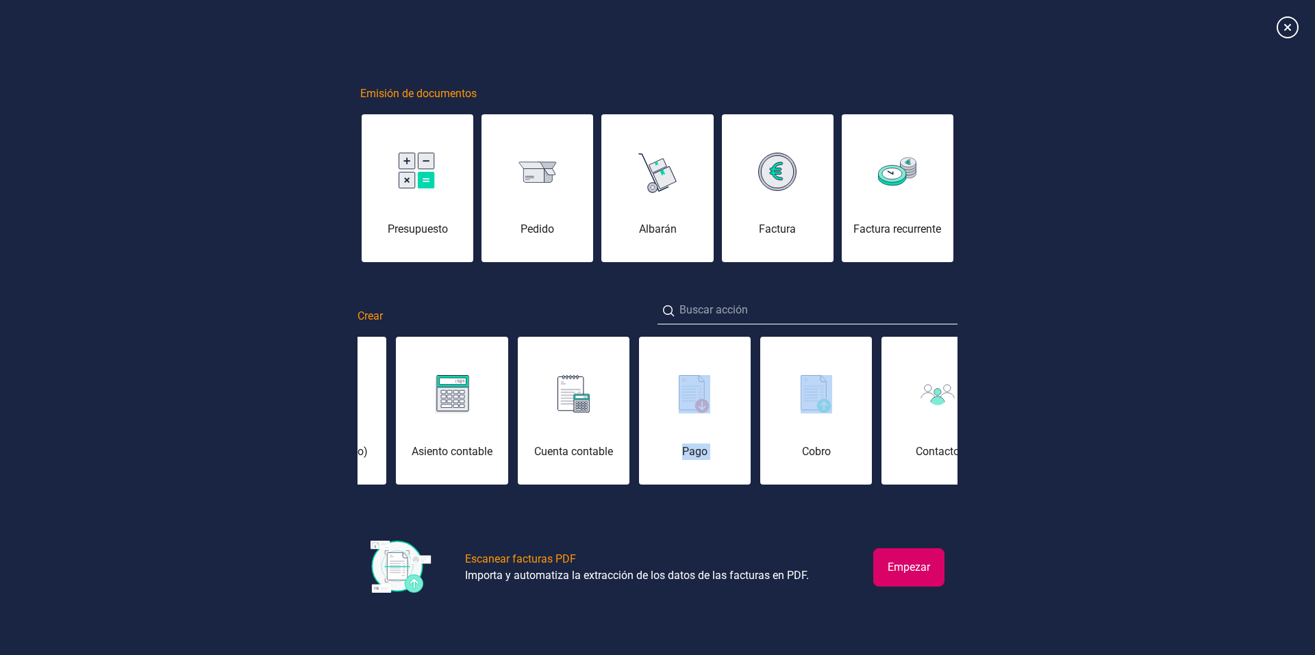
drag, startPoint x: 747, startPoint y: 406, endPoint x: 719, endPoint y: 404, distance: 27.5
click at [719, 404] on div "Remesa (Cobro) Remesa (Pago) Asiento contable Cuenta contable Pago Cobro Contac…" at bounding box center [658, 411] width 600 height 151
click at [1287, 30] on icon at bounding box center [1287, 27] width 24 height 24
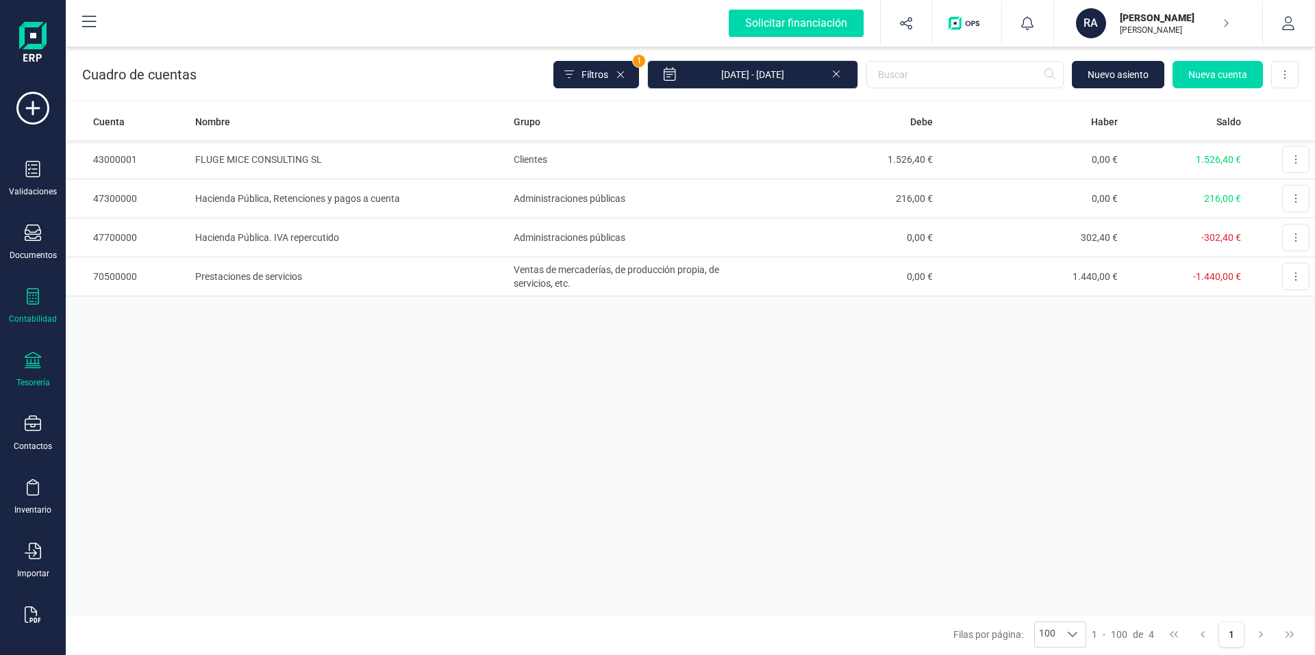
scroll to position [0, 0]
click at [608, 71] on span "Filtros" at bounding box center [594, 75] width 27 height 14
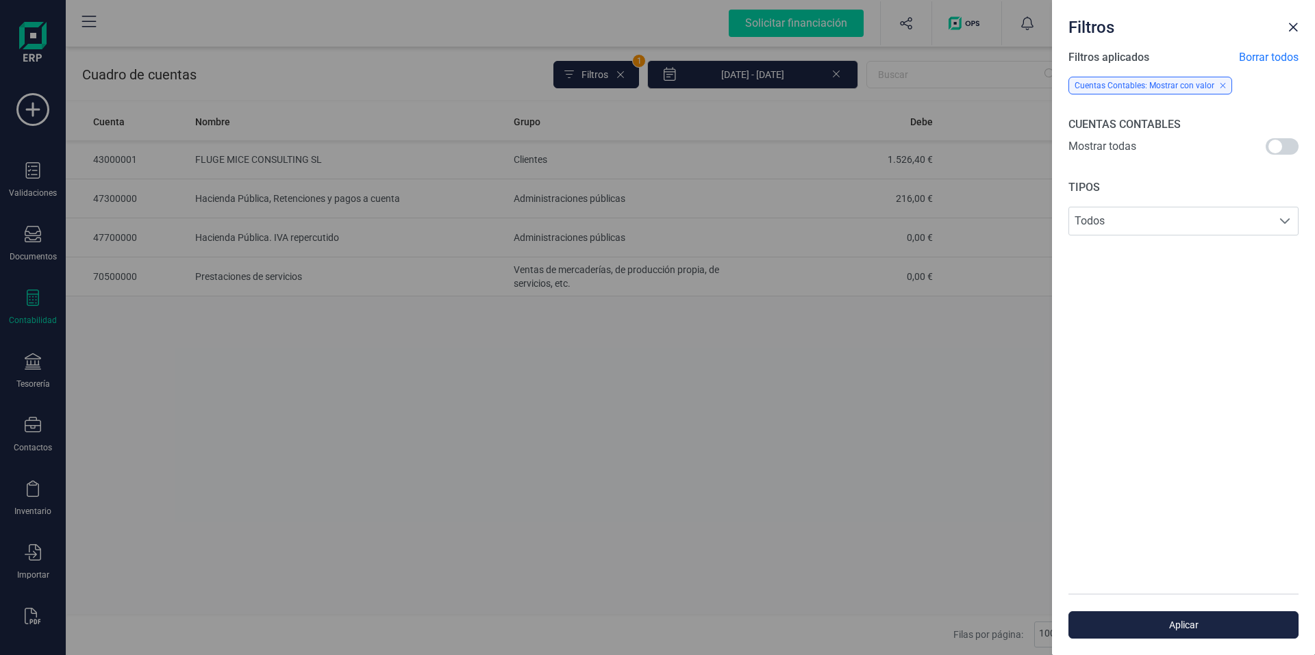
click at [1227, 81] on div "Cuentas Contables: Mostrar con valor" at bounding box center [1150, 86] width 164 height 18
click at [1249, 55] on span "Borrar todos" at bounding box center [1269, 57] width 60 height 16
click at [1251, 53] on span "Borrar todos" at bounding box center [1269, 57] width 60 height 16
click at [1295, 27] on span "Close" at bounding box center [1293, 27] width 11 height 11
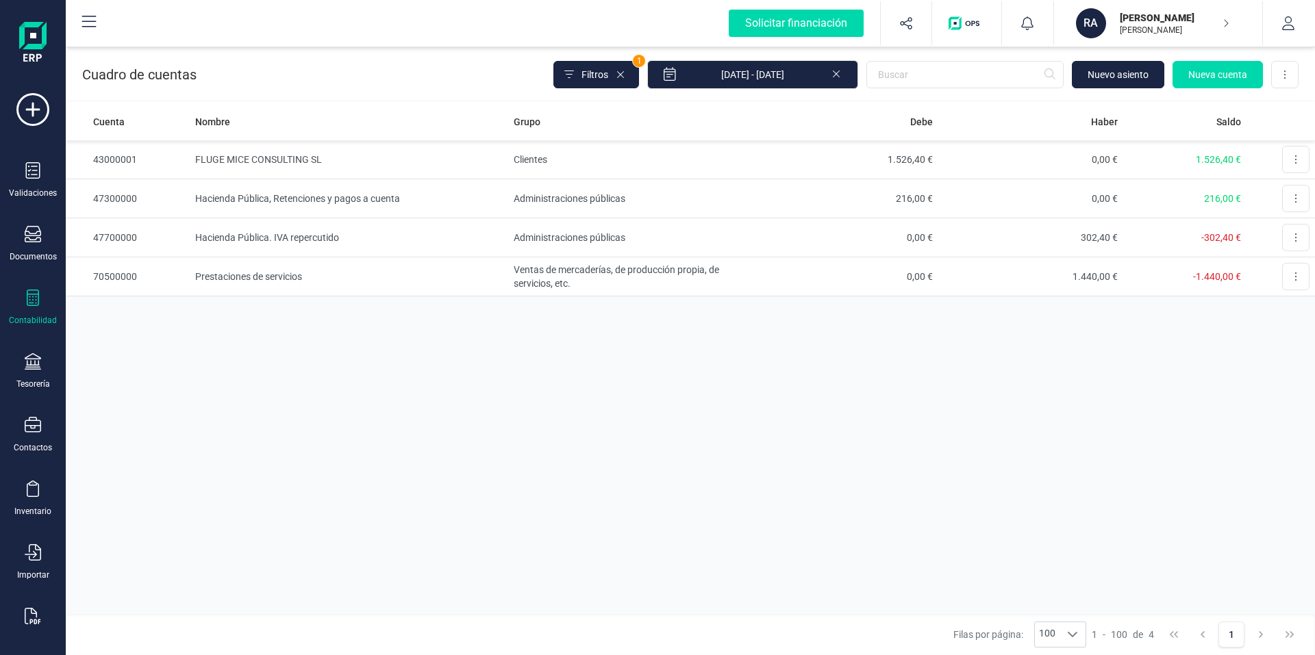
click at [1208, 25] on p "[PERSON_NAME]" at bounding box center [1175, 30] width 110 height 11
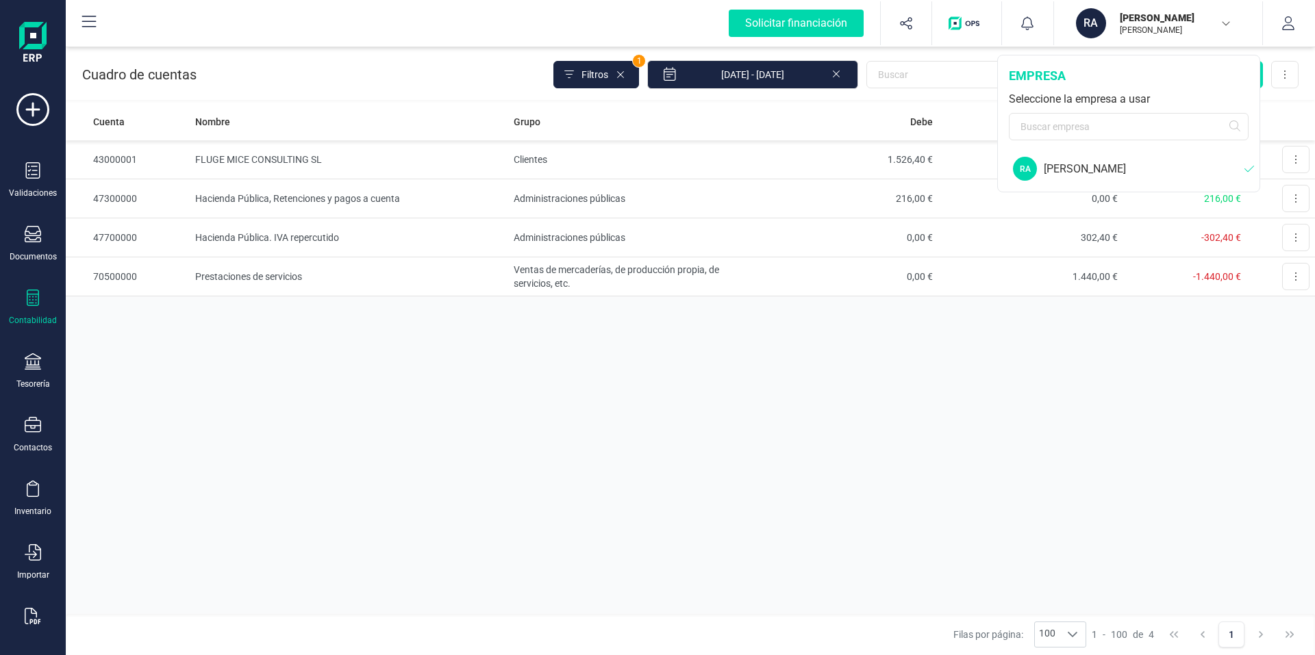
click at [1127, 172] on div "[PERSON_NAME]" at bounding box center [1144, 169] width 201 height 16
click at [1271, 21] on button "button" at bounding box center [1288, 23] width 51 height 44
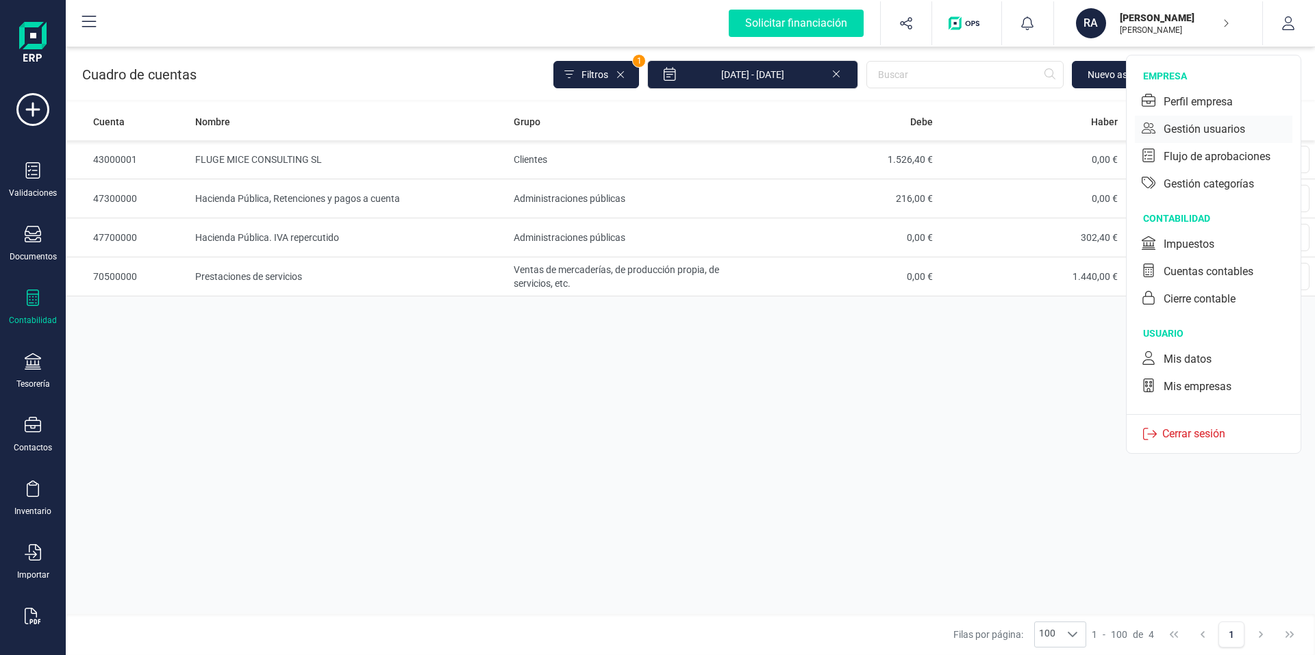
click at [1229, 127] on div "Gestión usuarios" at bounding box center [1205, 129] width 82 height 16
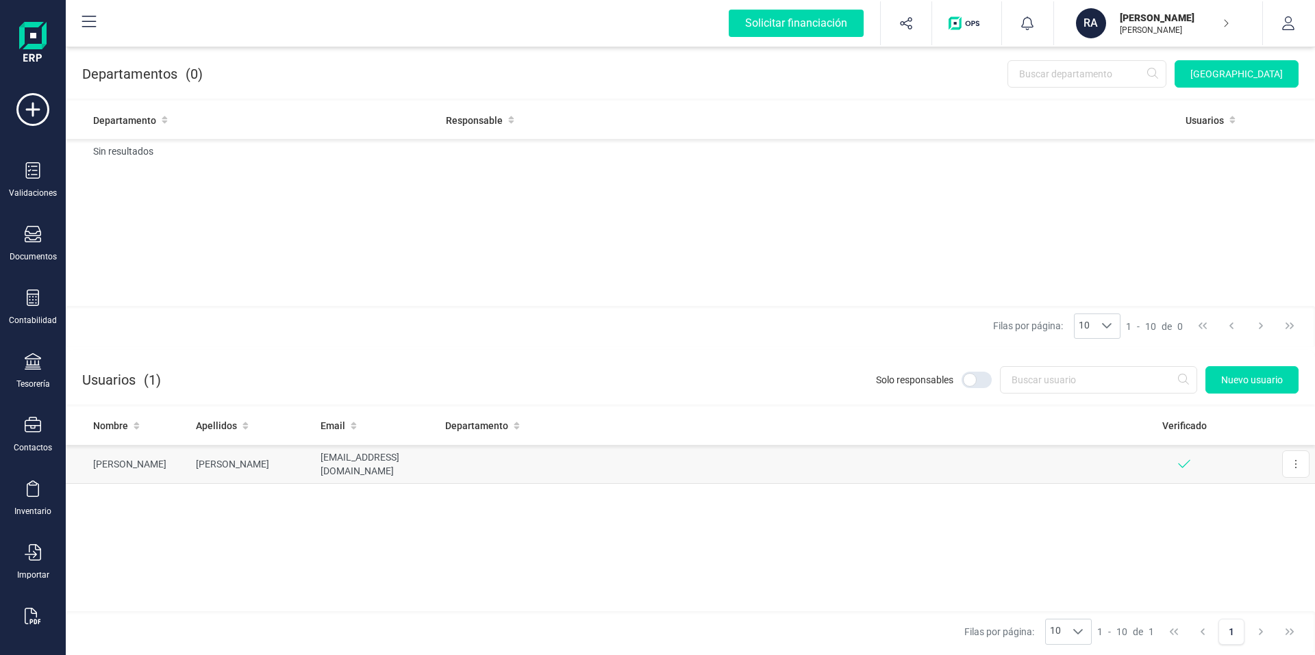
click at [120, 470] on td "[PERSON_NAME]" at bounding box center [128, 464] width 125 height 39
click at [1305, 465] on button at bounding box center [1295, 464] width 27 height 27
click at [1289, 491] on span "Editar" at bounding box center [1285, 498] width 25 height 14
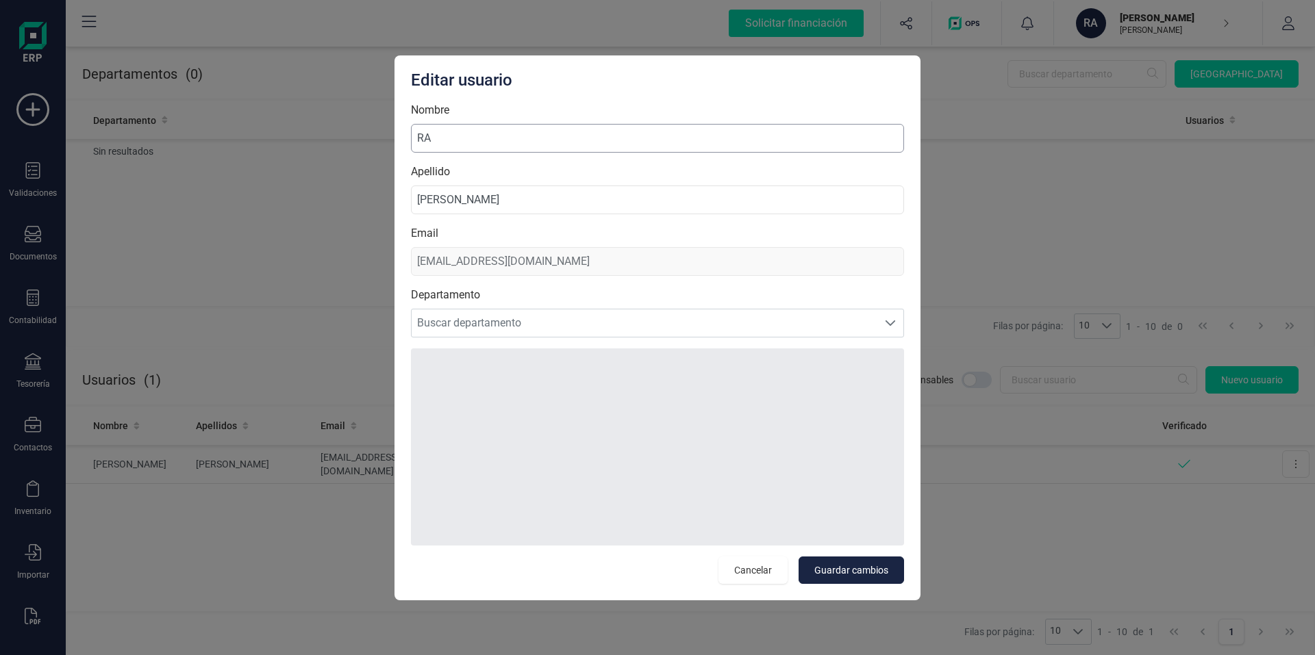
type input "R"
drag, startPoint x: 536, startPoint y: 201, endPoint x: 189, endPoint y: 153, distance: 349.9
click at [199, 165] on div "Editar usuario Nombre [PERSON_NAME] [EMAIL_ADDRESS][DOMAIN_NAME] Departamento B…" at bounding box center [657, 327] width 1315 height 655
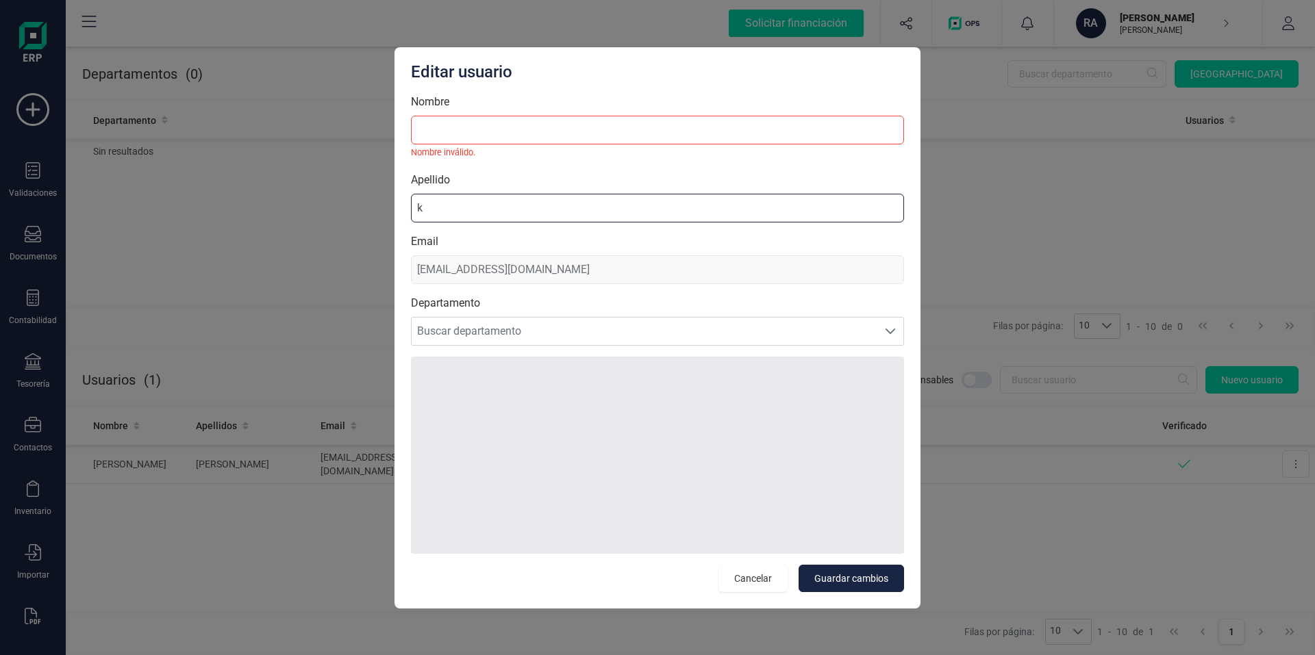
type input "k"
click at [429, 267] on div "Email [EMAIL_ADDRESS][DOMAIN_NAME]" at bounding box center [657, 259] width 493 height 51
click at [544, 269] on div "Email [EMAIL_ADDRESS][DOMAIN_NAME]" at bounding box center [657, 259] width 493 height 51
click at [549, 269] on div "Email [EMAIL_ADDRESS][DOMAIN_NAME]" at bounding box center [657, 259] width 493 height 51
click at [575, 328] on span "Buscar departamento" at bounding box center [645, 331] width 466 height 27
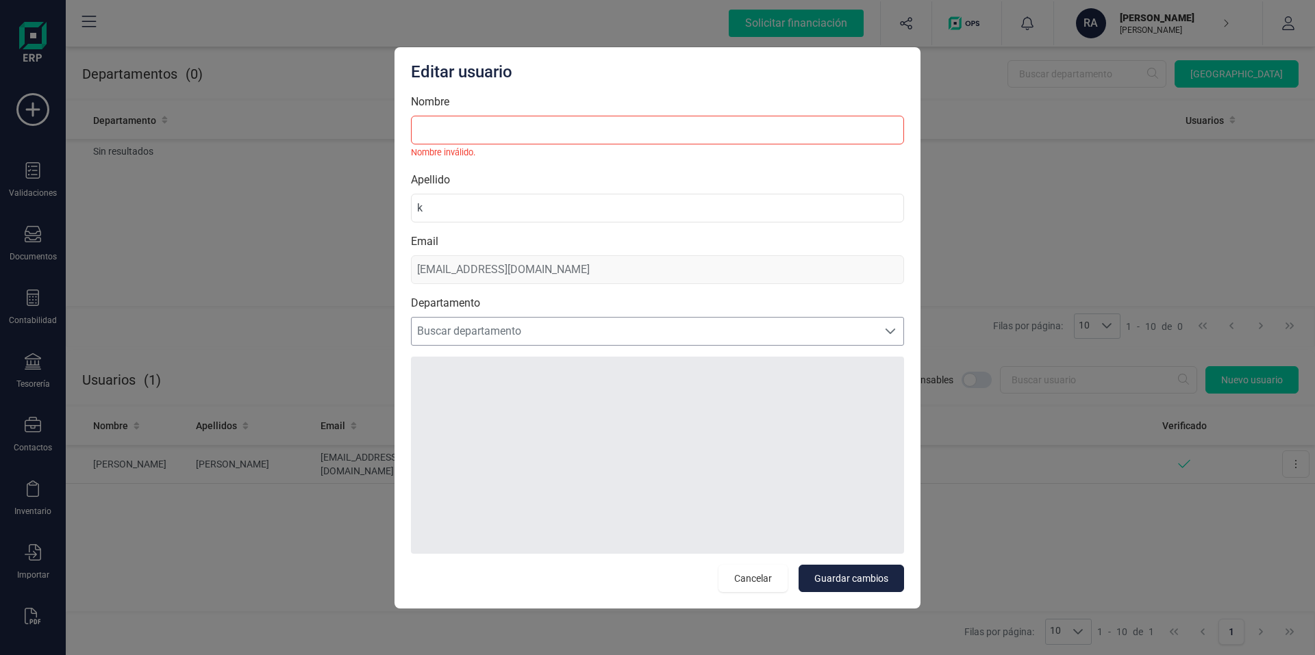
scroll to position [8, 60]
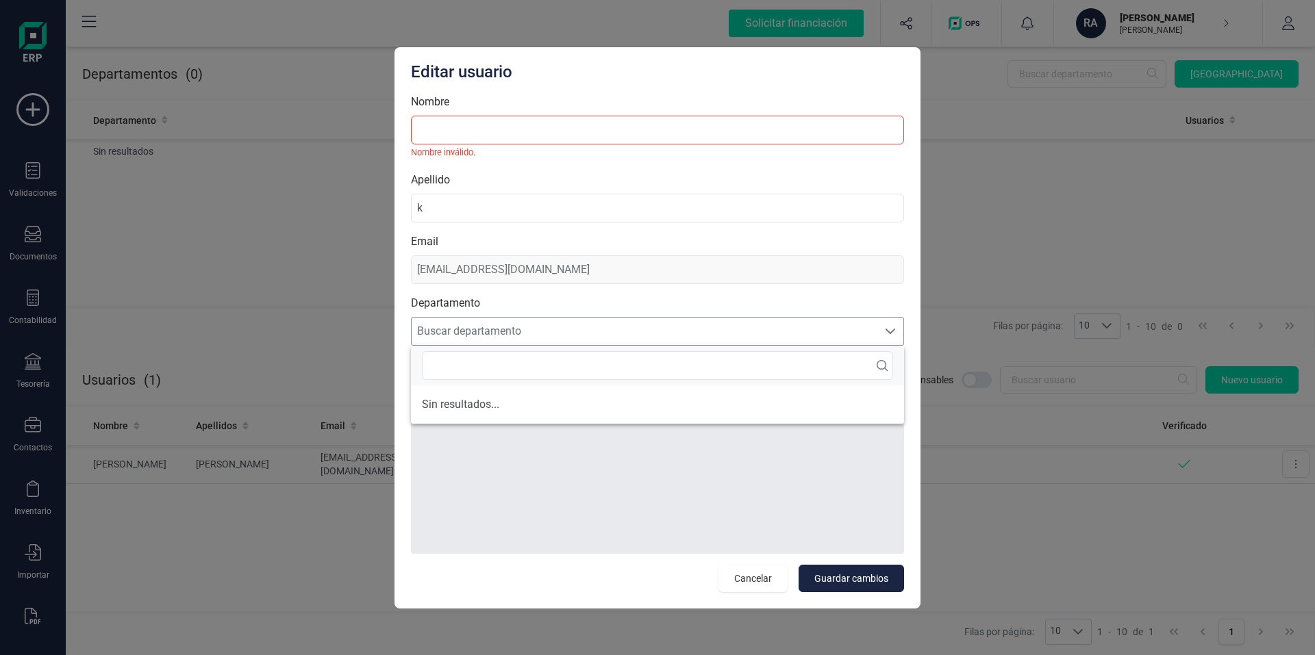
click at [575, 328] on span "Buscar departamento" at bounding box center [645, 331] width 466 height 27
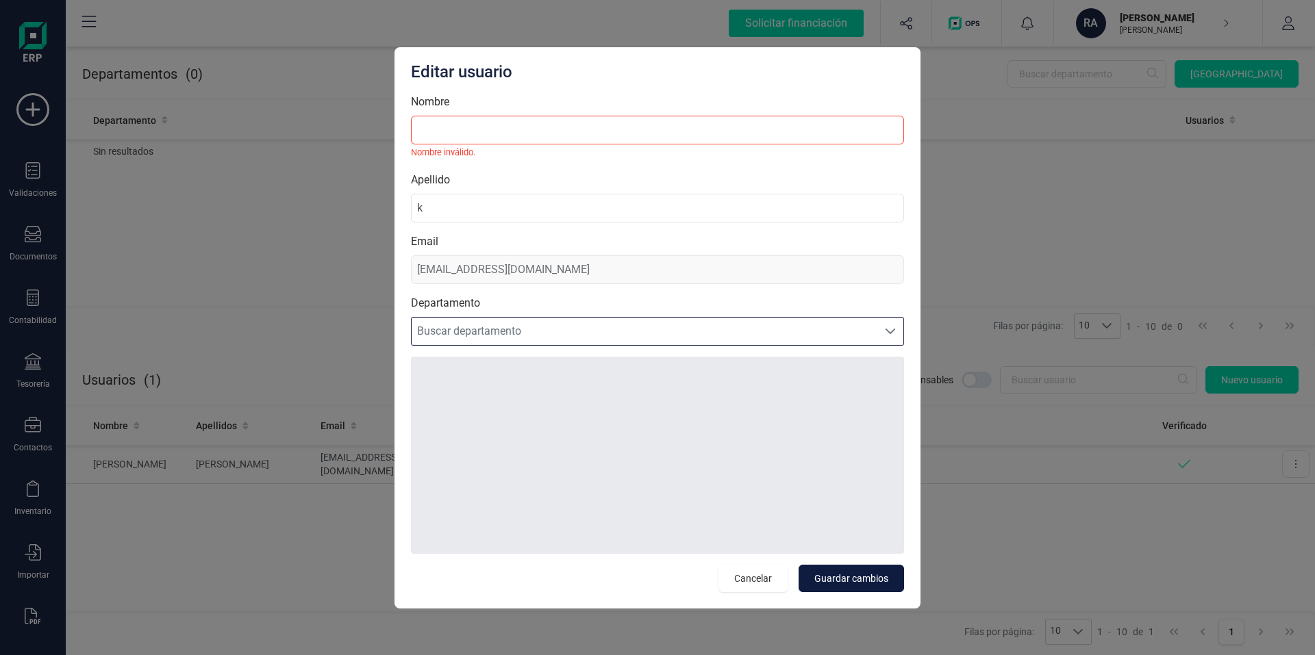
click at [832, 579] on span "Guardar cambios" at bounding box center [851, 579] width 74 height 14
click at [829, 576] on span "Guardar cambios" at bounding box center [851, 579] width 74 height 14
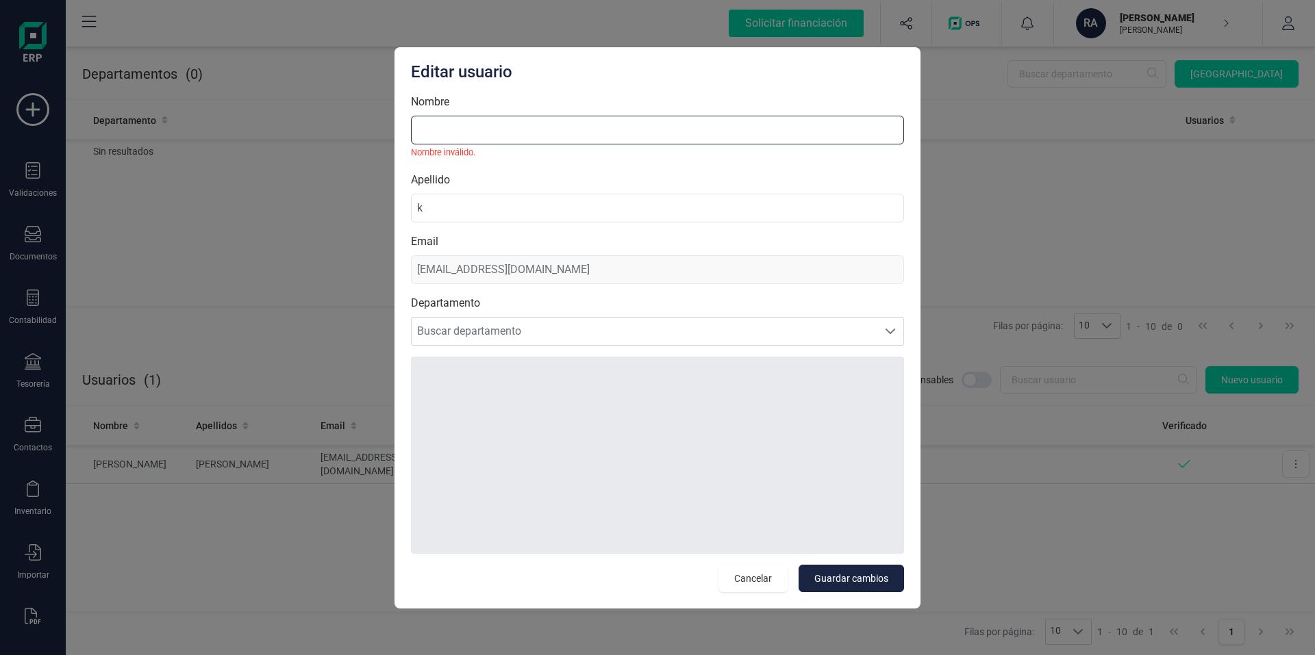
click at [533, 118] on input "Nombre" at bounding box center [657, 130] width 493 height 29
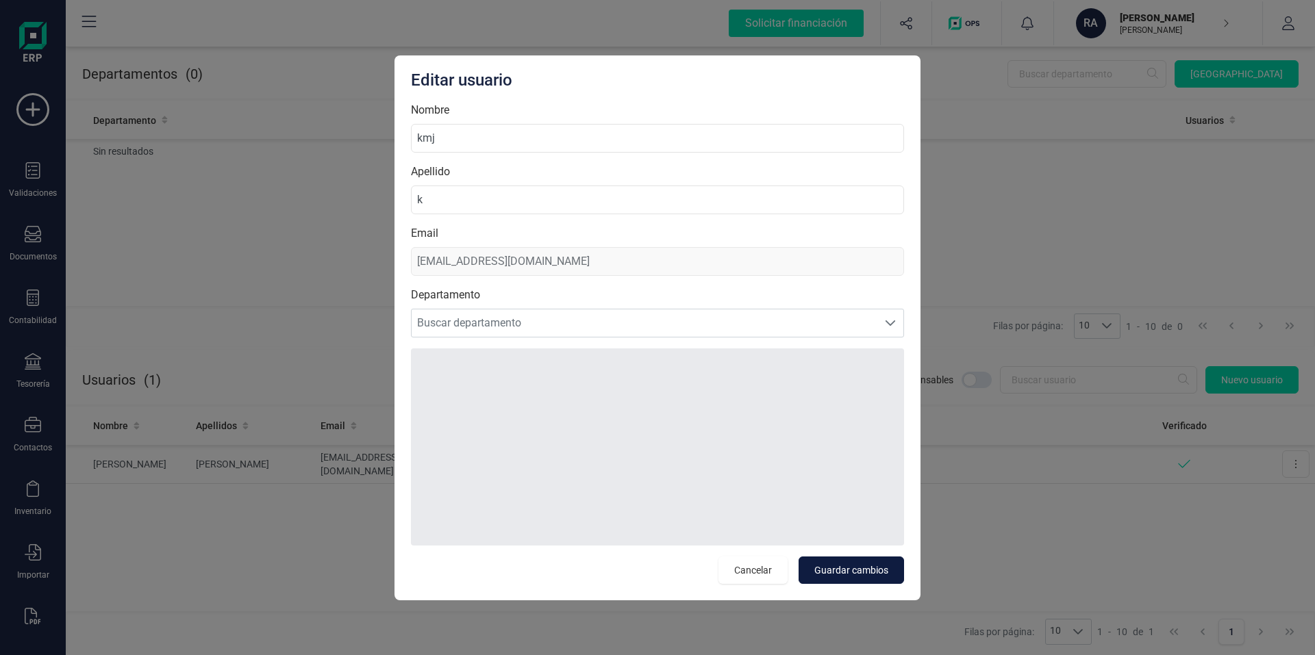
click at [857, 570] on span "Guardar cambios" at bounding box center [851, 571] width 74 height 14
type input "[PERSON_NAME]"
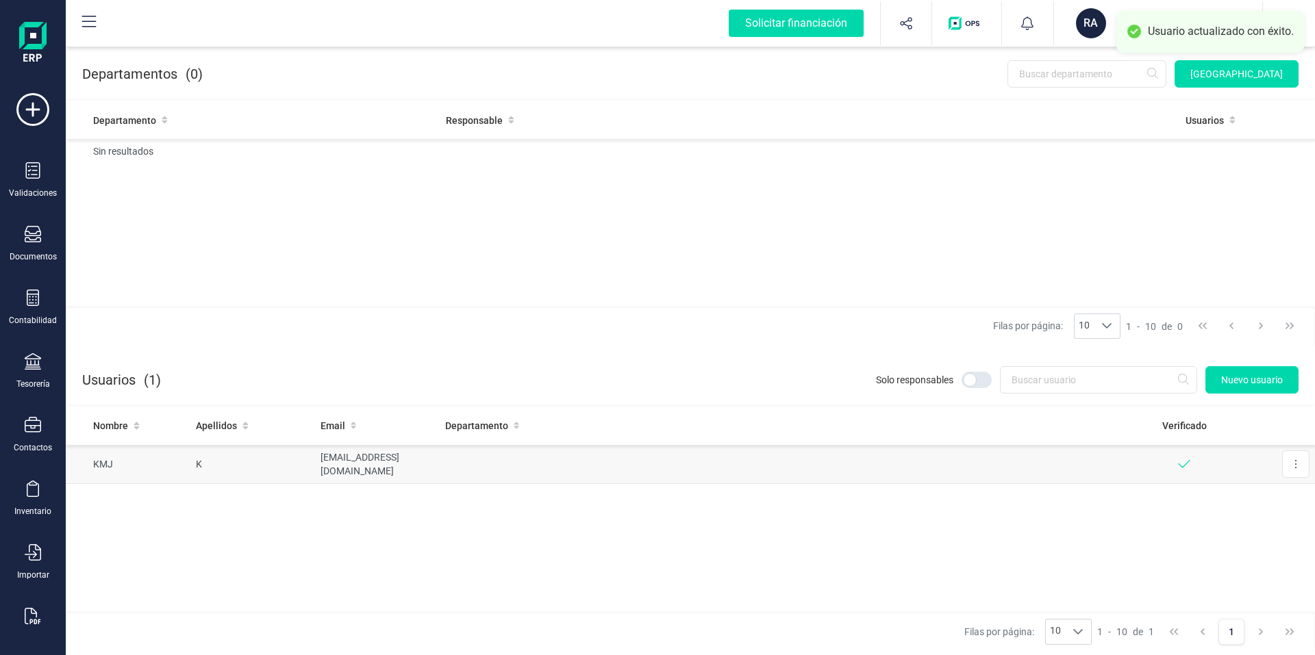
click at [1186, 466] on icon at bounding box center [1184, 463] width 14 height 16
click at [1184, 462] on icon at bounding box center [1184, 463] width 14 height 16
click at [1188, 425] on span "Verificado" at bounding box center [1184, 426] width 45 height 14
click at [1212, 425] on div "Verificado" at bounding box center [1184, 426] width 114 height 14
click at [1203, 424] on span "Verificado" at bounding box center [1184, 426] width 45 height 14
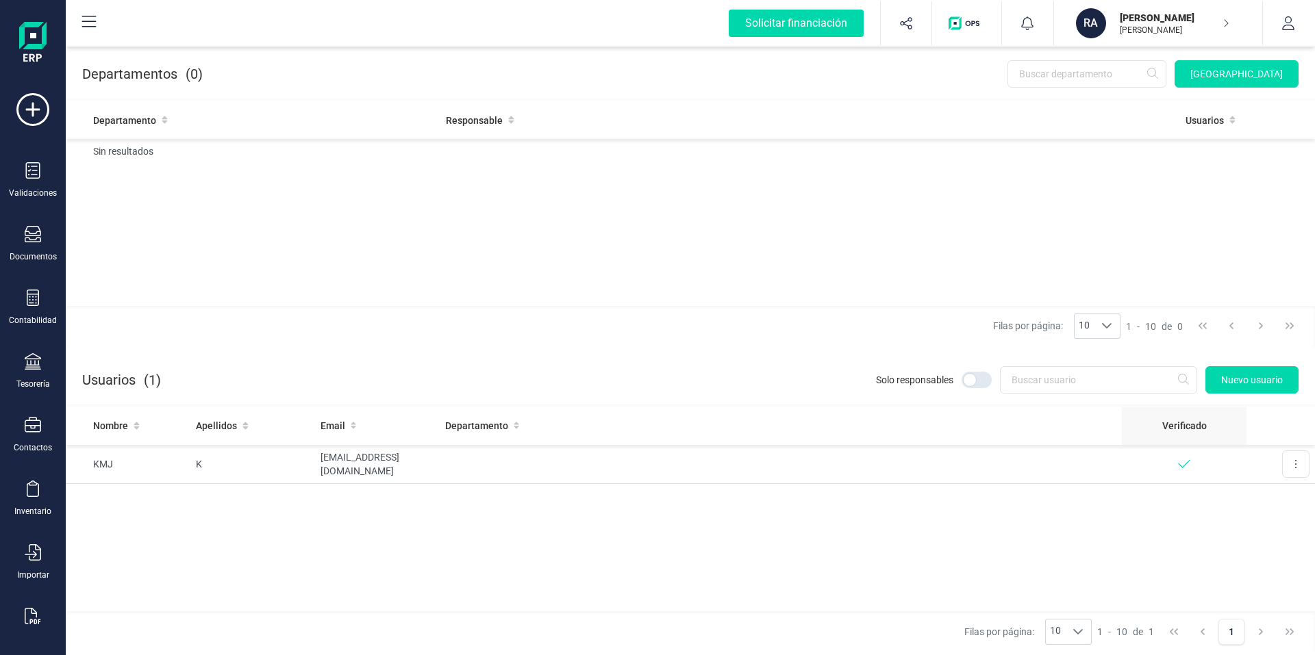
click at [1199, 424] on span "Verificado" at bounding box center [1184, 426] width 45 height 14
click at [1194, 424] on span "Verificado" at bounding box center [1184, 426] width 45 height 14
click at [1278, 28] on button "button" at bounding box center [1288, 23] width 51 height 44
drag, startPoint x: 1274, startPoint y: 1, endPoint x: 788, endPoint y: 497, distance: 694.5
click at [788, 497] on div "Nombre Apellidos Email Departamento Verificado KMJ K [EMAIL_ADDRESS][DOMAIN_NAM…" at bounding box center [690, 510] width 1249 height 205
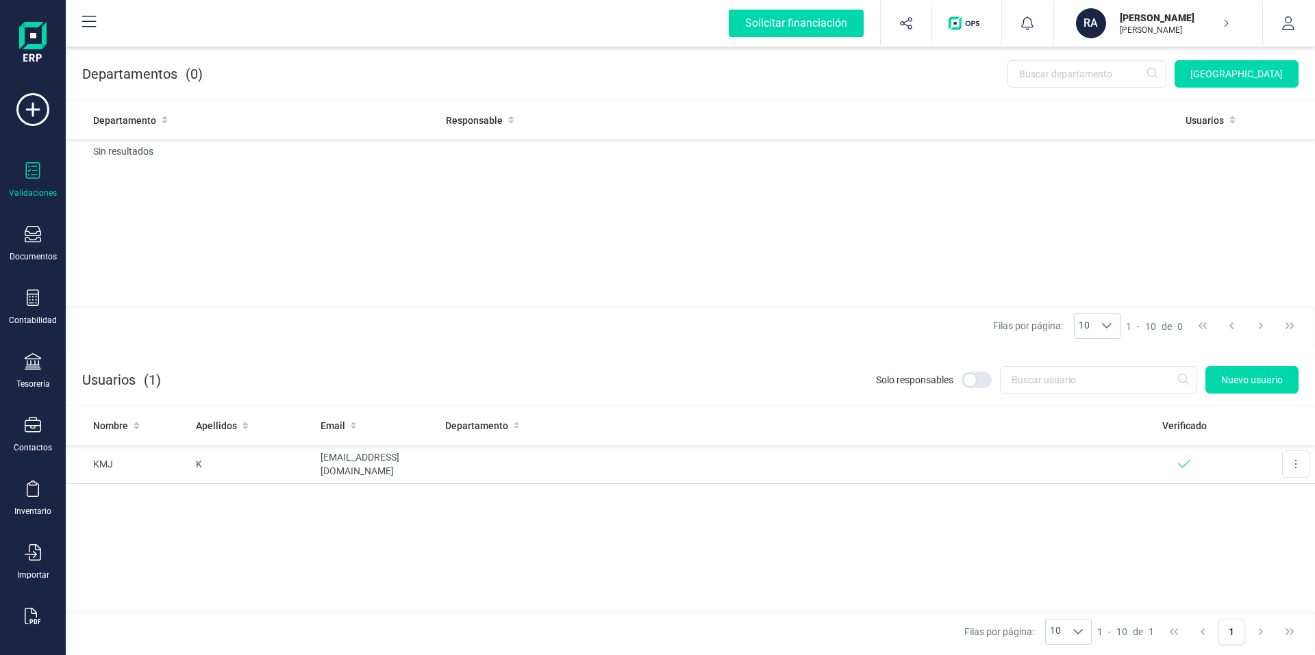
drag, startPoint x: 1251, startPoint y: 0, endPoint x: 38, endPoint y: 178, distance: 1225.3
click at [38, 178] on icon at bounding box center [33, 170] width 14 height 16
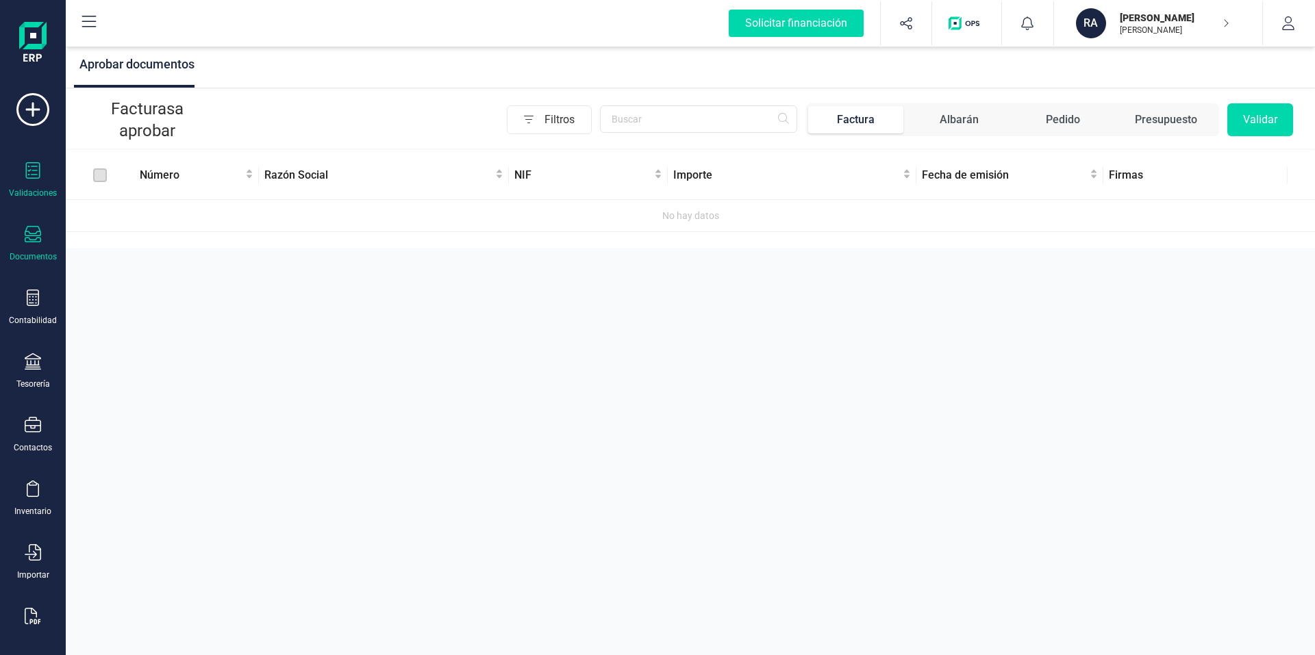
click at [41, 249] on div "Documentos" at bounding box center [32, 244] width 55 height 36
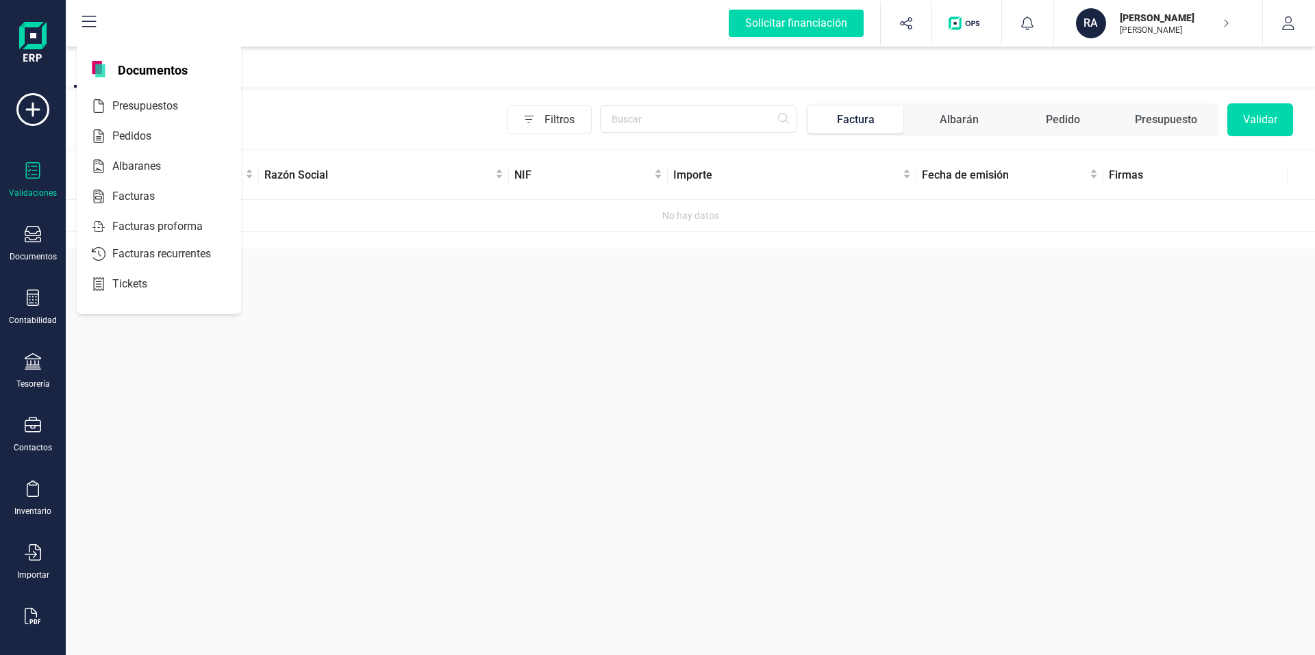
click at [90, 18] on icon at bounding box center [89, 22] width 16 height 16
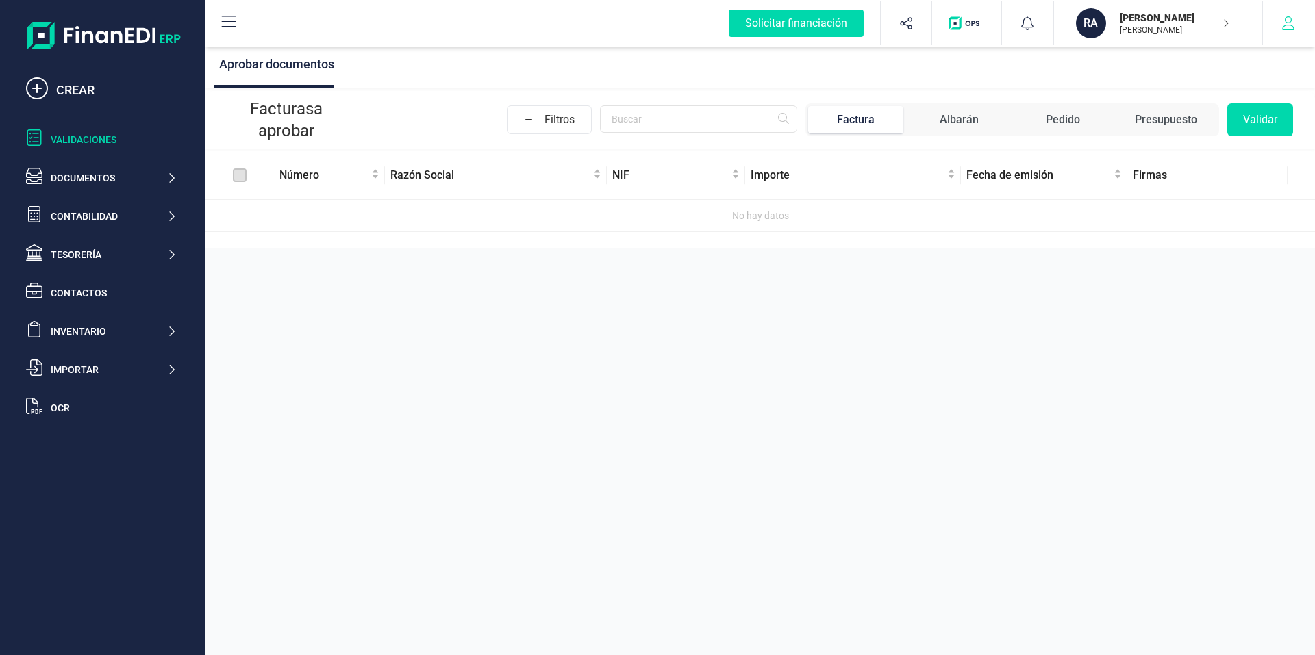
click at [1268, 35] on button "button" at bounding box center [1288, 23] width 51 height 44
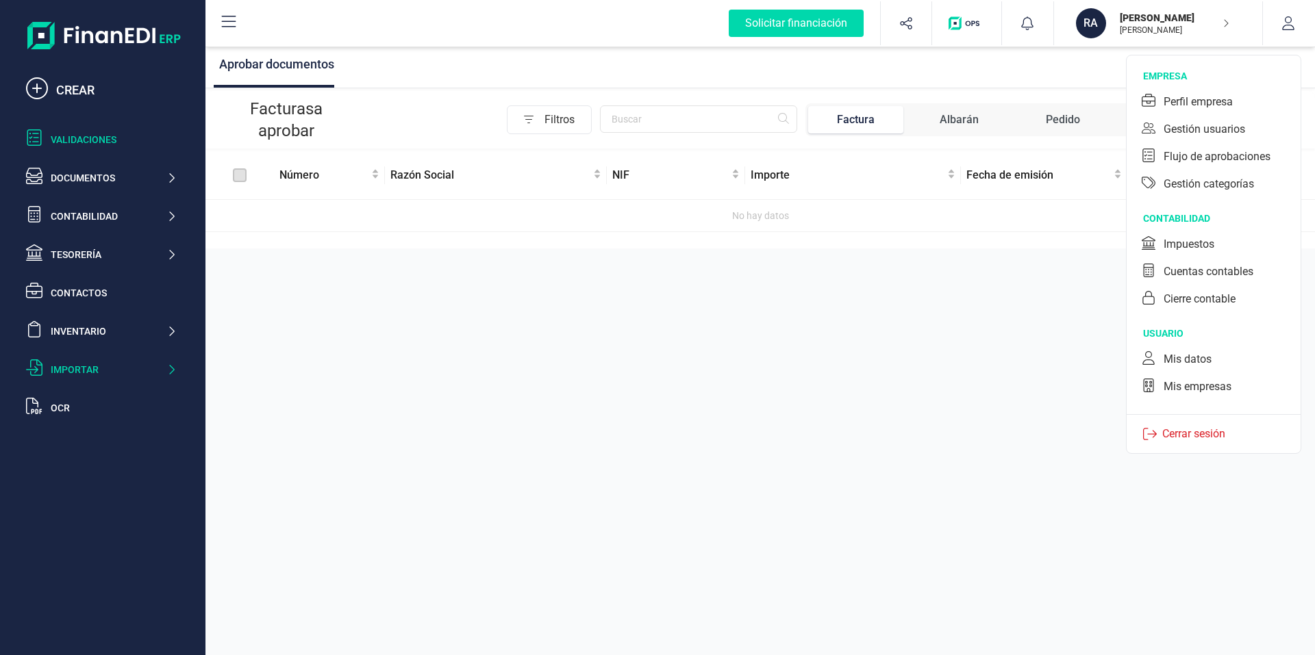
click at [86, 377] on div "Importar" at bounding box center [102, 369] width 162 height 27
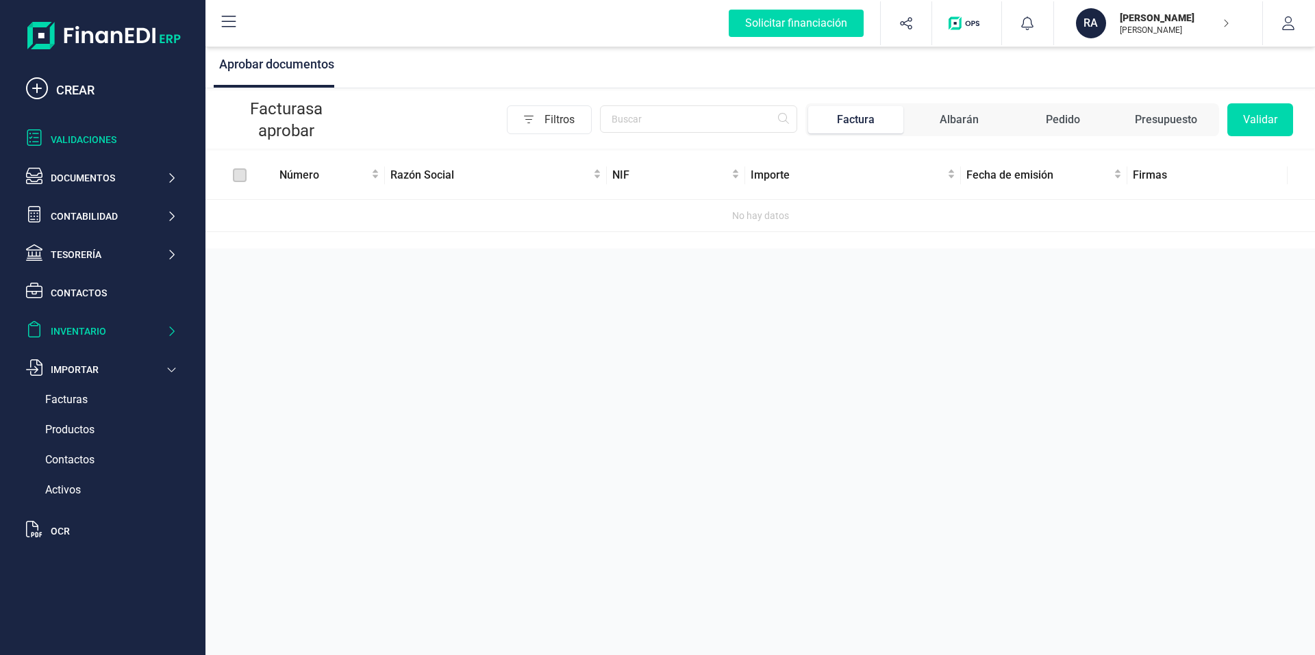
click at [88, 325] on div "Inventario" at bounding box center [109, 332] width 116 height 14
click at [97, 295] on div "Contactos" at bounding box center [114, 293] width 126 height 14
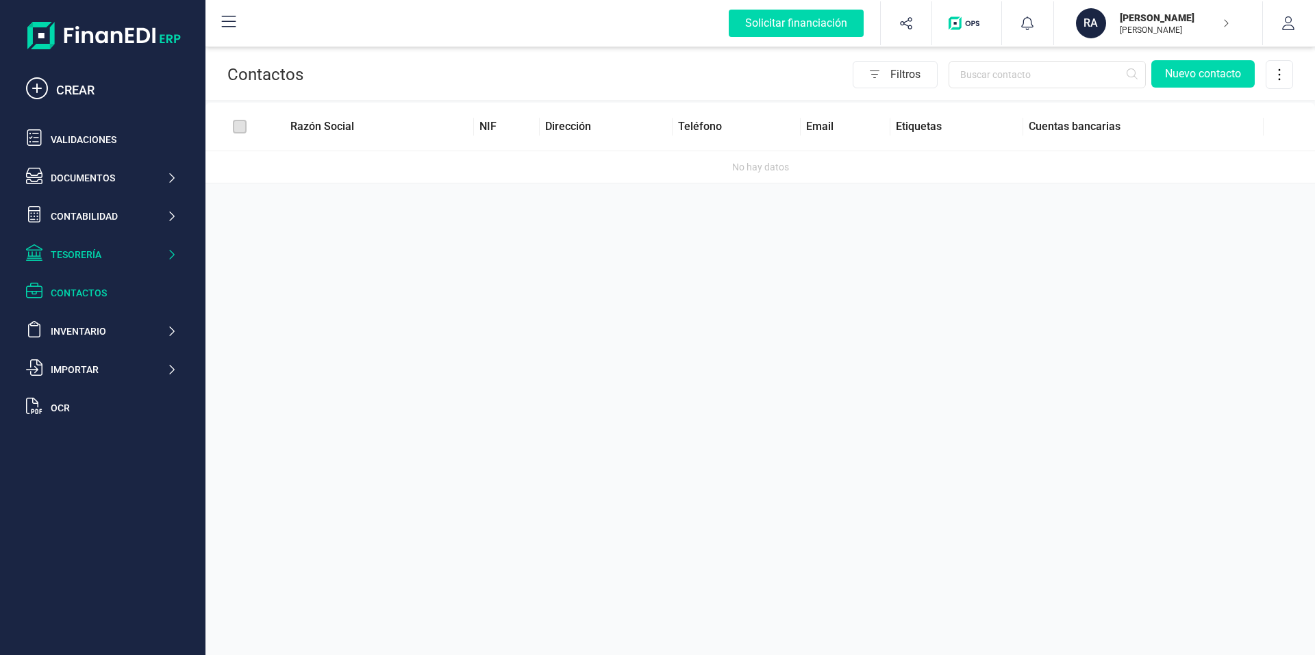
click at [92, 251] on div "Tesorería" at bounding box center [109, 255] width 116 height 14
